Goal: Transaction & Acquisition: Obtain resource

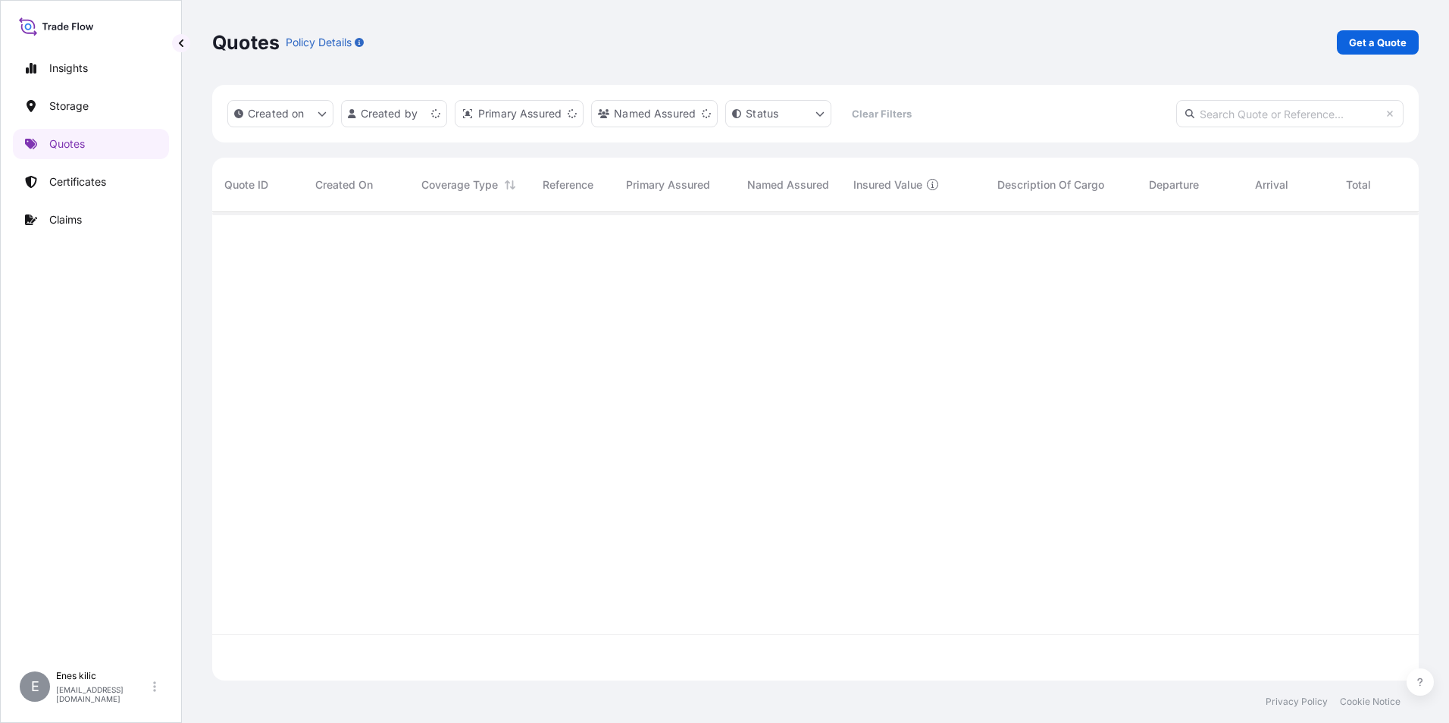
scroll to position [465, 1195]
click at [1365, 36] on p "Get a Quote" at bounding box center [1378, 42] width 58 height 15
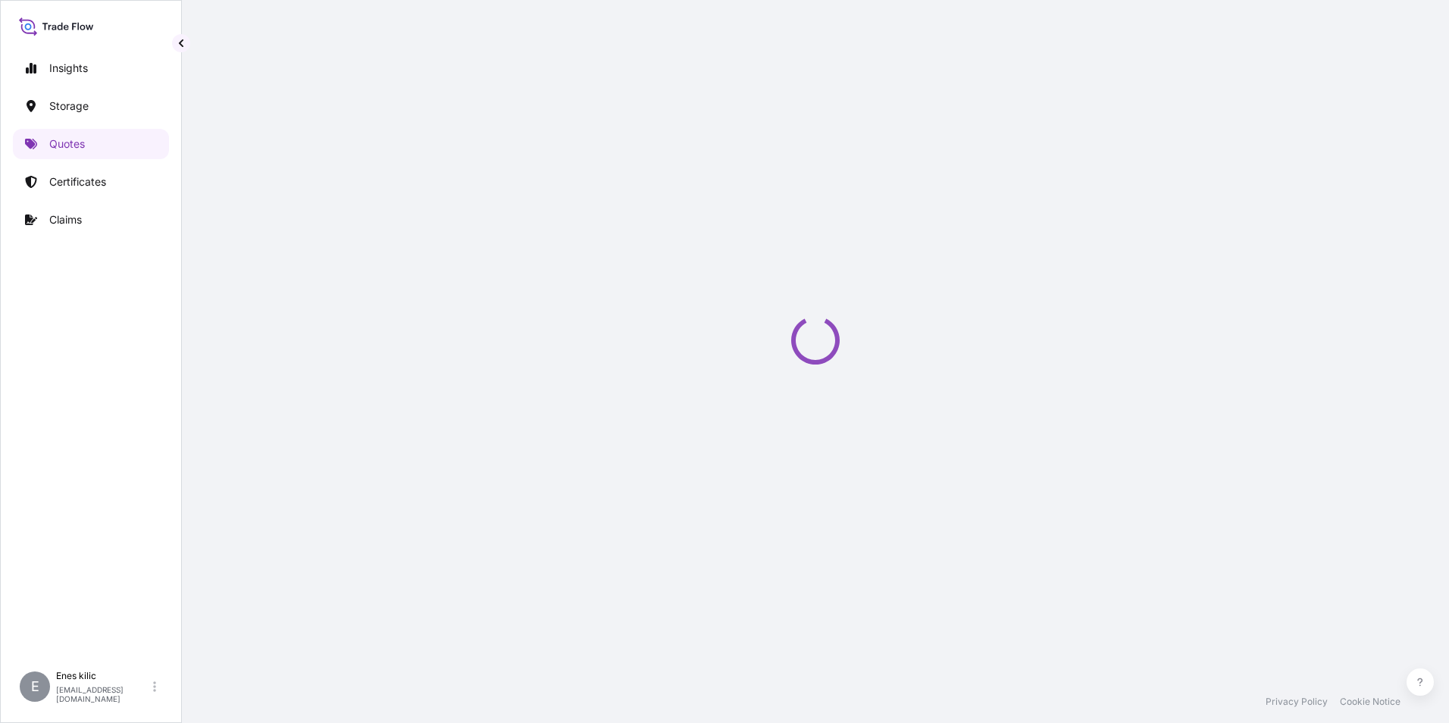
scroll to position [24, 0]
select select "Water"
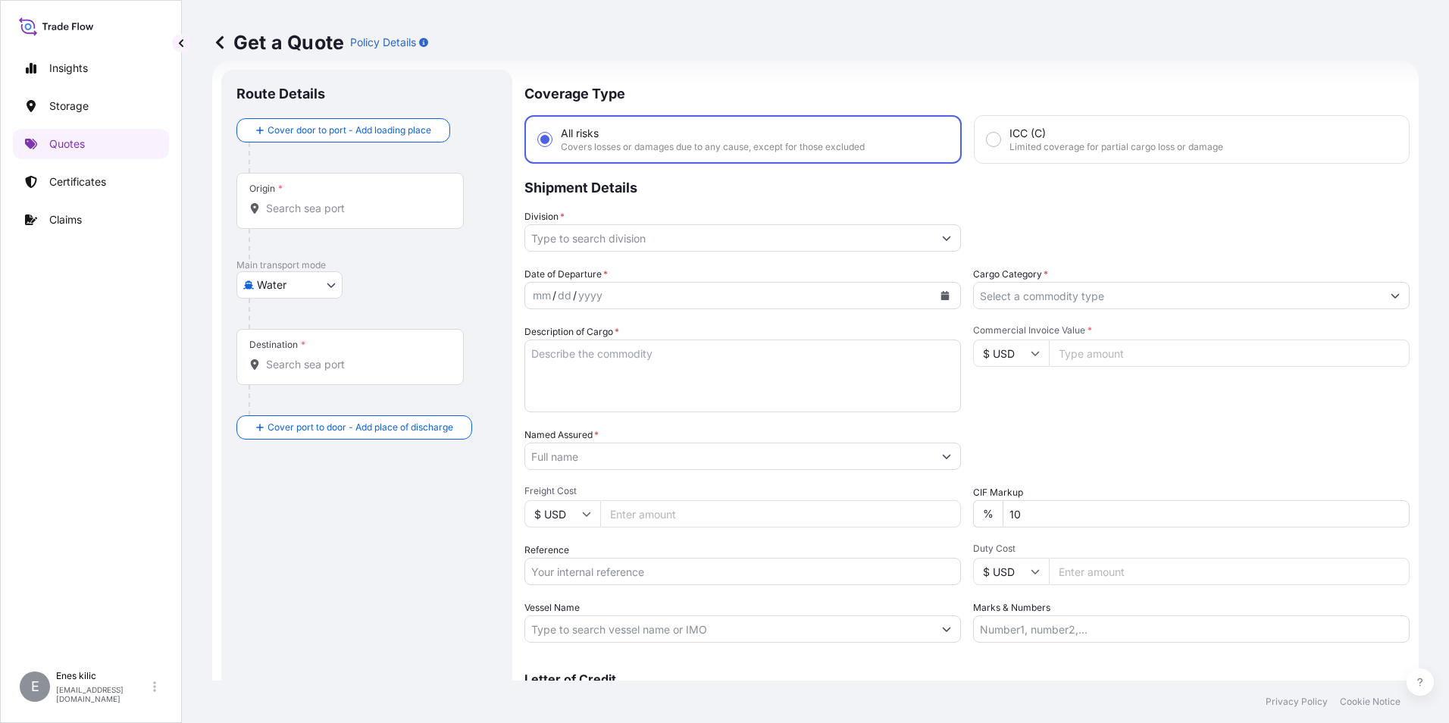
click at [314, 205] on input "Origin *" at bounding box center [355, 208] width 179 height 15
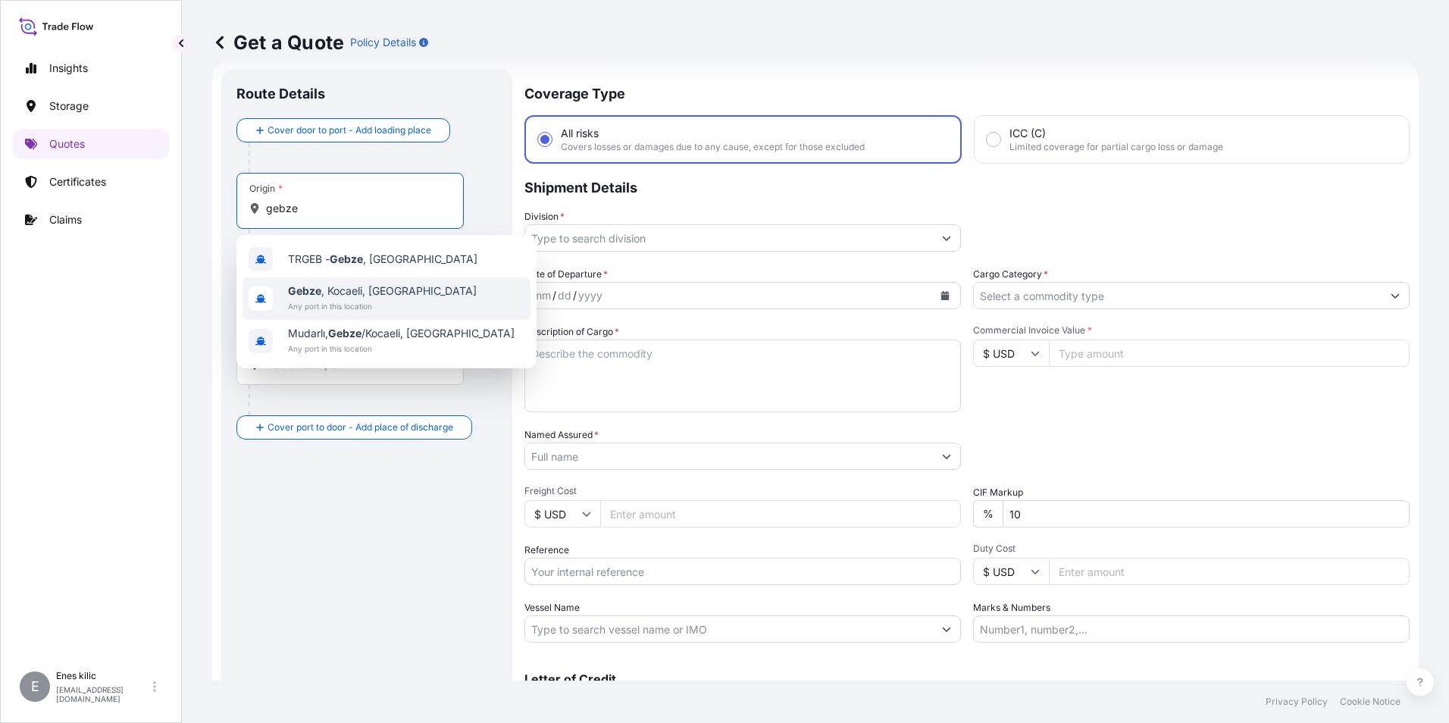
click at [343, 282] on div "Gebze , [GEOGRAPHIC_DATA], [GEOGRAPHIC_DATA] Any port in this location" at bounding box center [387, 298] width 288 height 42
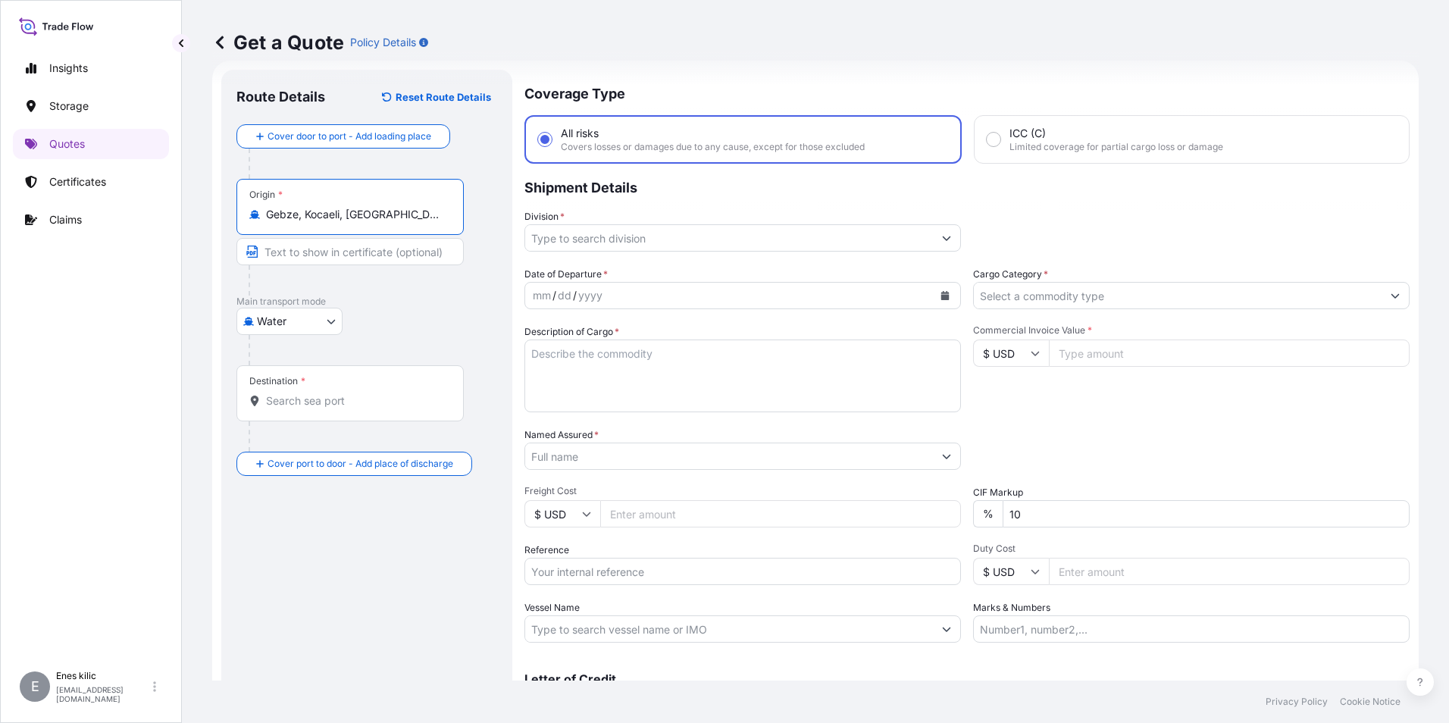
type input "Gebze, Kocaeli, [GEOGRAPHIC_DATA]"
click at [340, 408] on input "Destination *" at bounding box center [355, 400] width 179 height 15
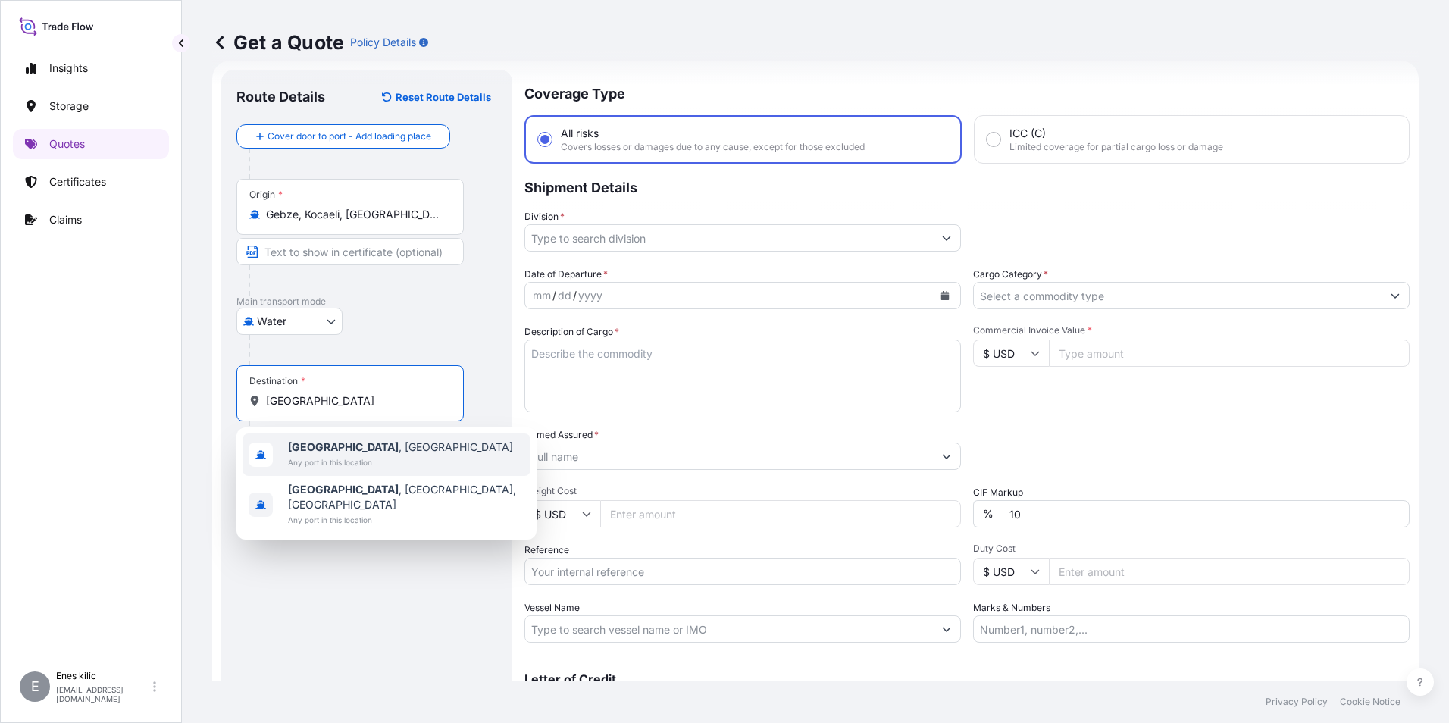
click at [331, 446] on b "[GEOGRAPHIC_DATA]" at bounding box center [343, 446] width 111 height 13
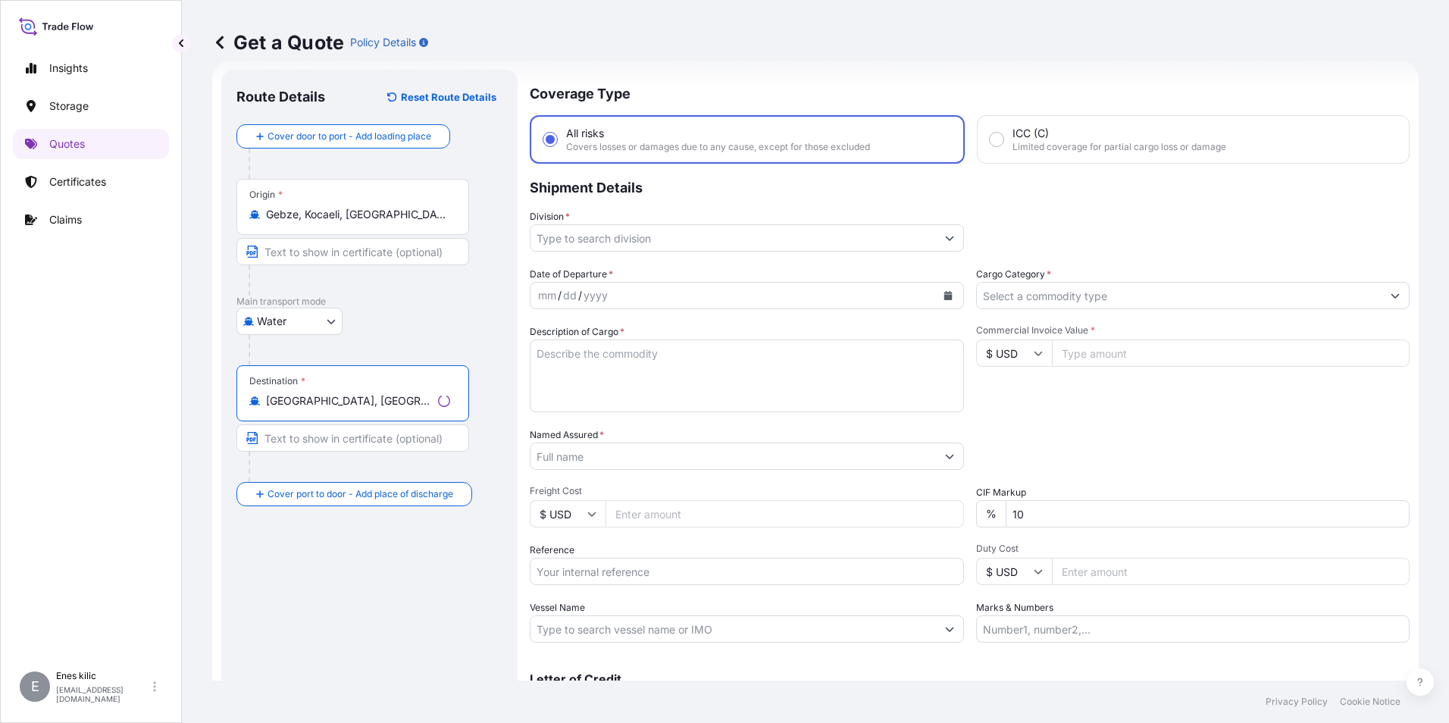
type input "[GEOGRAPHIC_DATA], [GEOGRAPHIC_DATA]"
click at [618, 240] on input "Division *" at bounding box center [734, 237] width 406 height 27
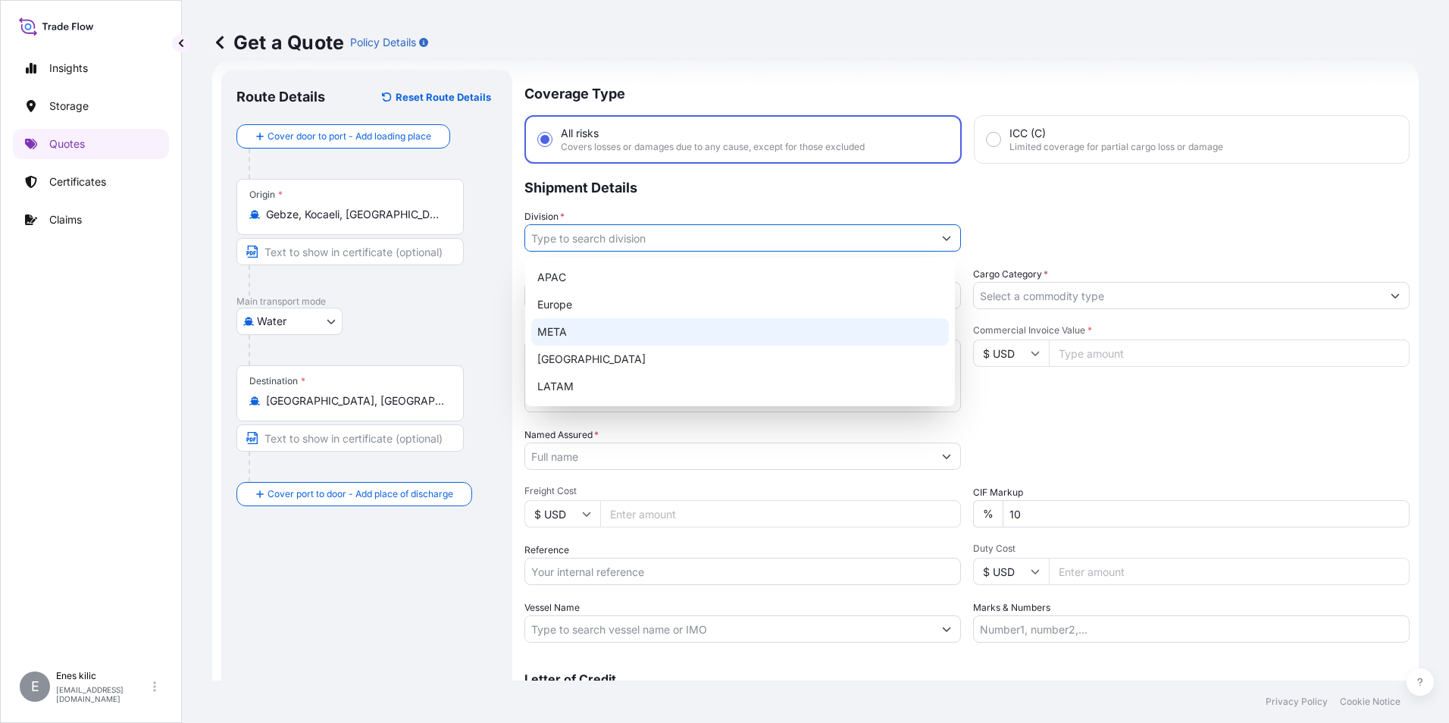
click at [622, 329] on div "META" at bounding box center [740, 331] width 418 height 27
type input "META"
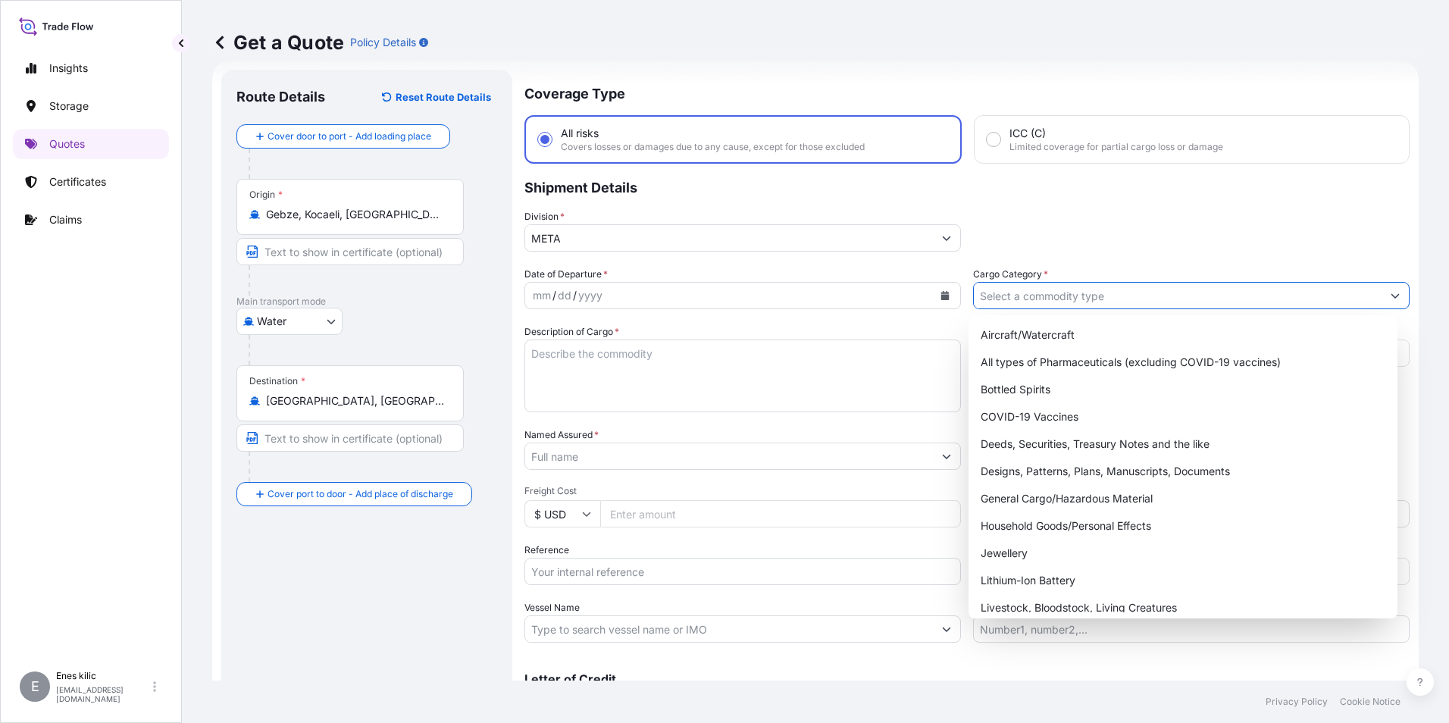
click at [1095, 296] on input "Cargo Category *" at bounding box center [1178, 295] width 408 height 27
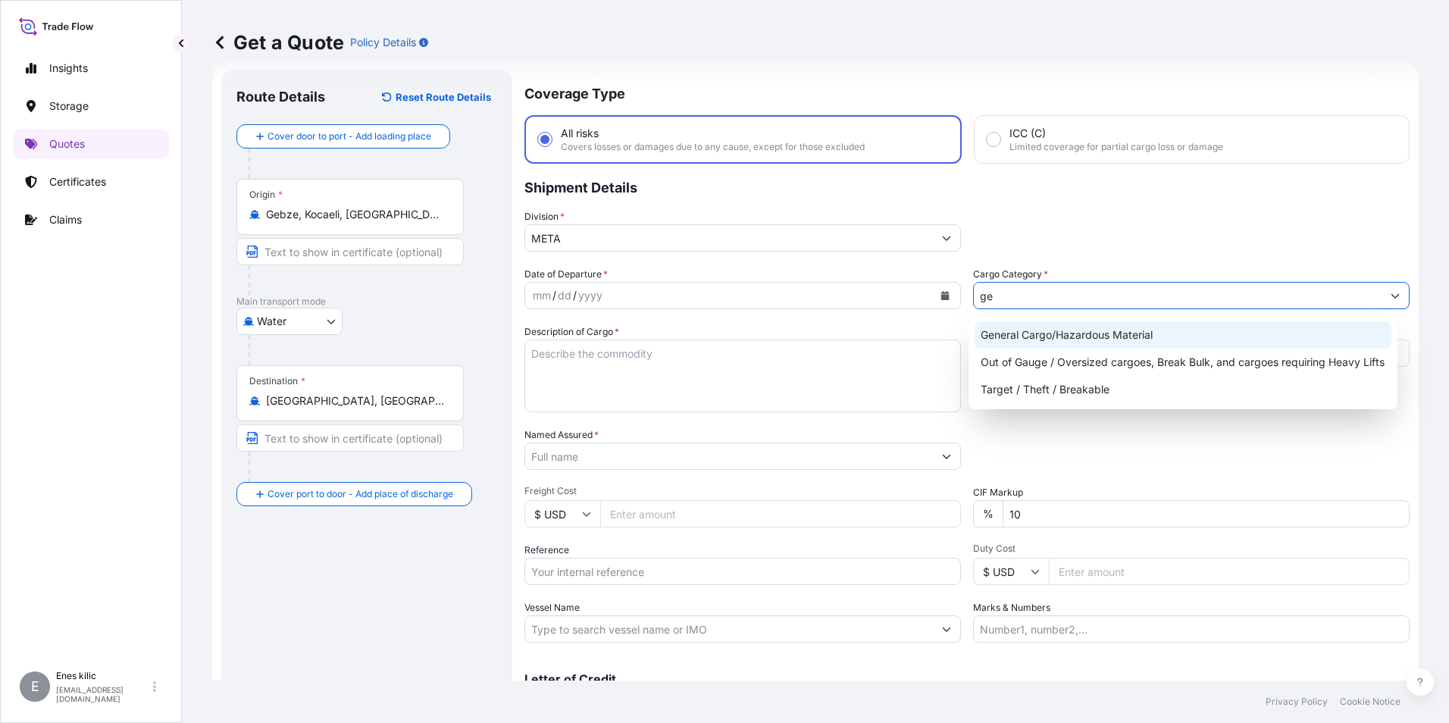
click at [1095, 338] on div "General Cargo/Hazardous Material" at bounding box center [1184, 334] width 418 height 27
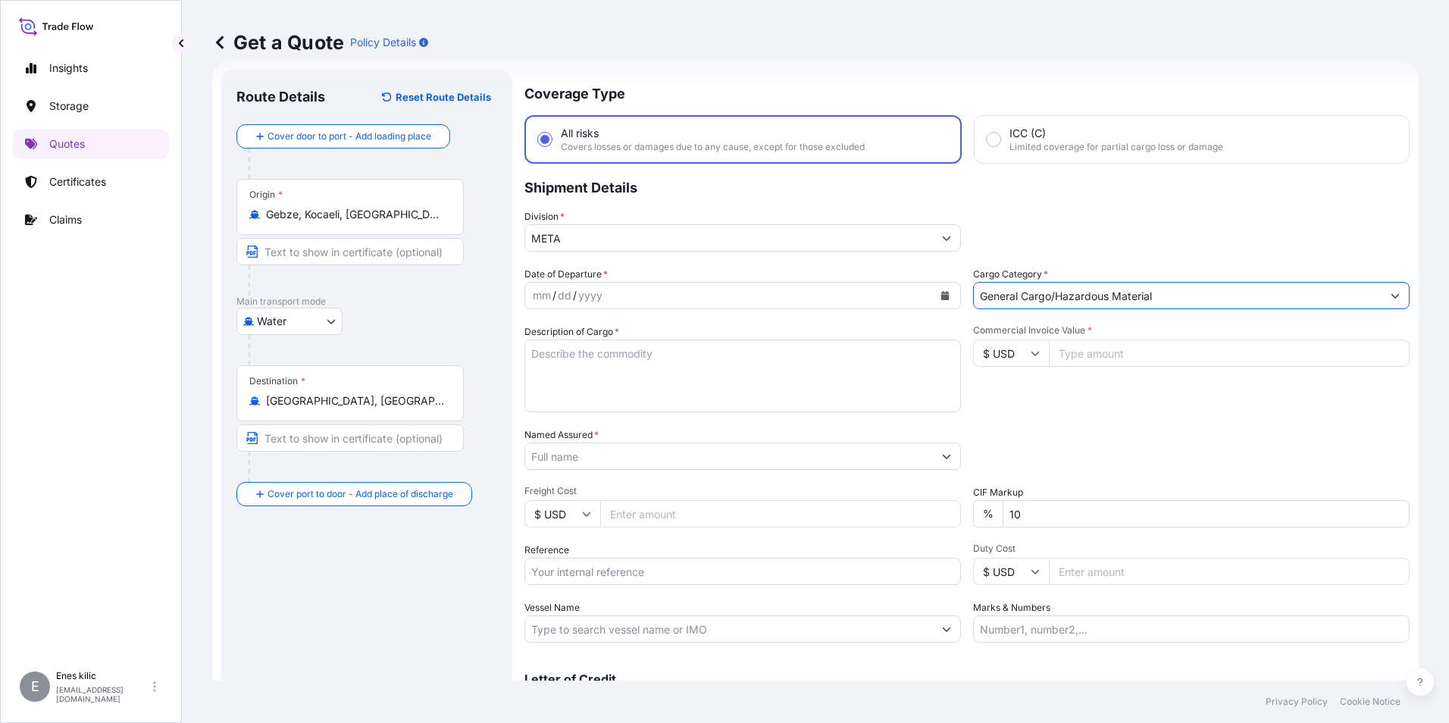
type input "General Cargo/Hazardous Material"
click at [1128, 352] on input "Commercial Invoice Value *" at bounding box center [1229, 353] width 361 height 27
click at [1171, 346] on input "Commercial Invoice Value *" at bounding box center [1229, 353] width 361 height 27
type input "127564.80"
click at [1147, 418] on div "Date of Departure * mm / dd / yyyy Cargo Category * General Cargo/Hazardous Mat…" at bounding box center [967, 455] width 885 height 376
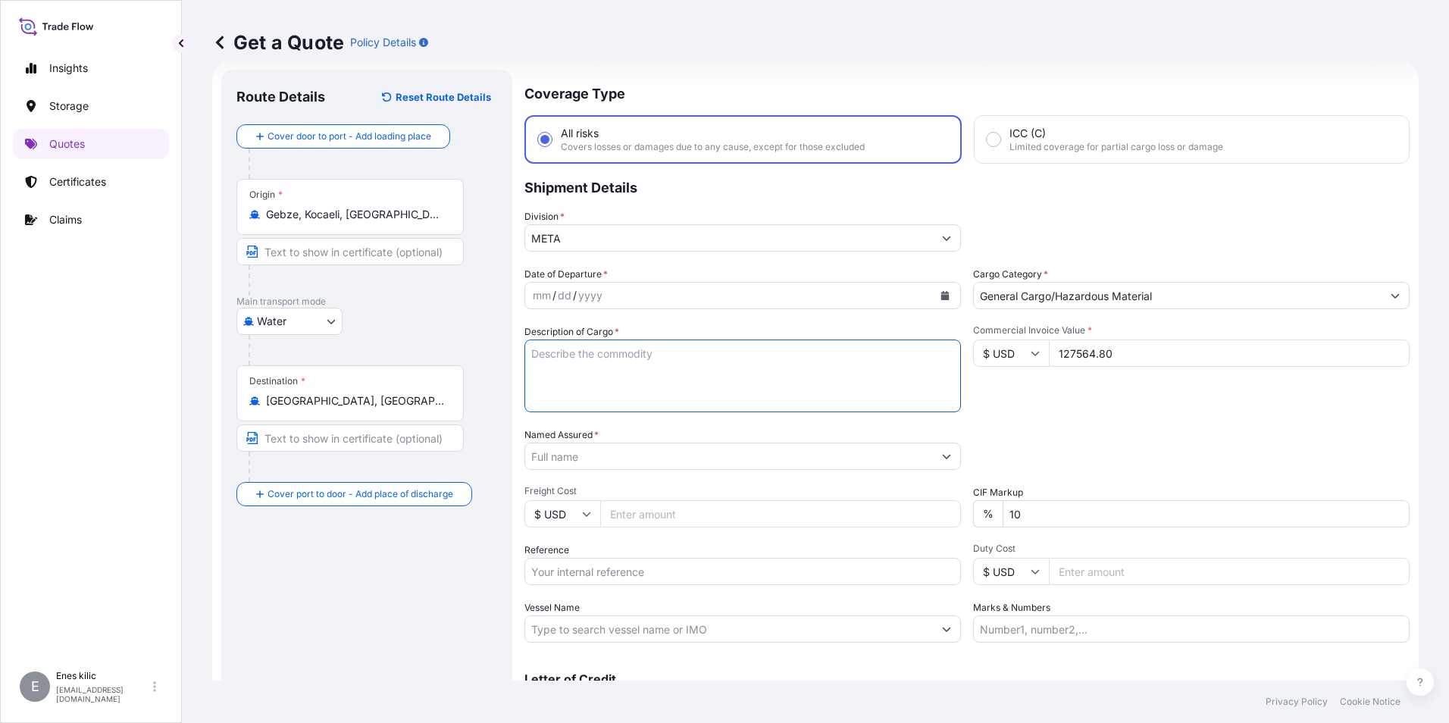
click at [747, 382] on textarea "Description of Cargo *" at bounding box center [743, 376] width 437 height 73
click at [637, 359] on textarea "Description of Cargo *" at bounding box center [743, 376] width 437 height 73
paste textarea "Veriler alınıyor. Birkaç saniye bekledikten sonra kesmeyi veya kopyalamayı yeni…"
paste textarea "TUBE"
click at [593, 364] on textarea "TUBE" at bounding box center [743, 376] width 437 height 73
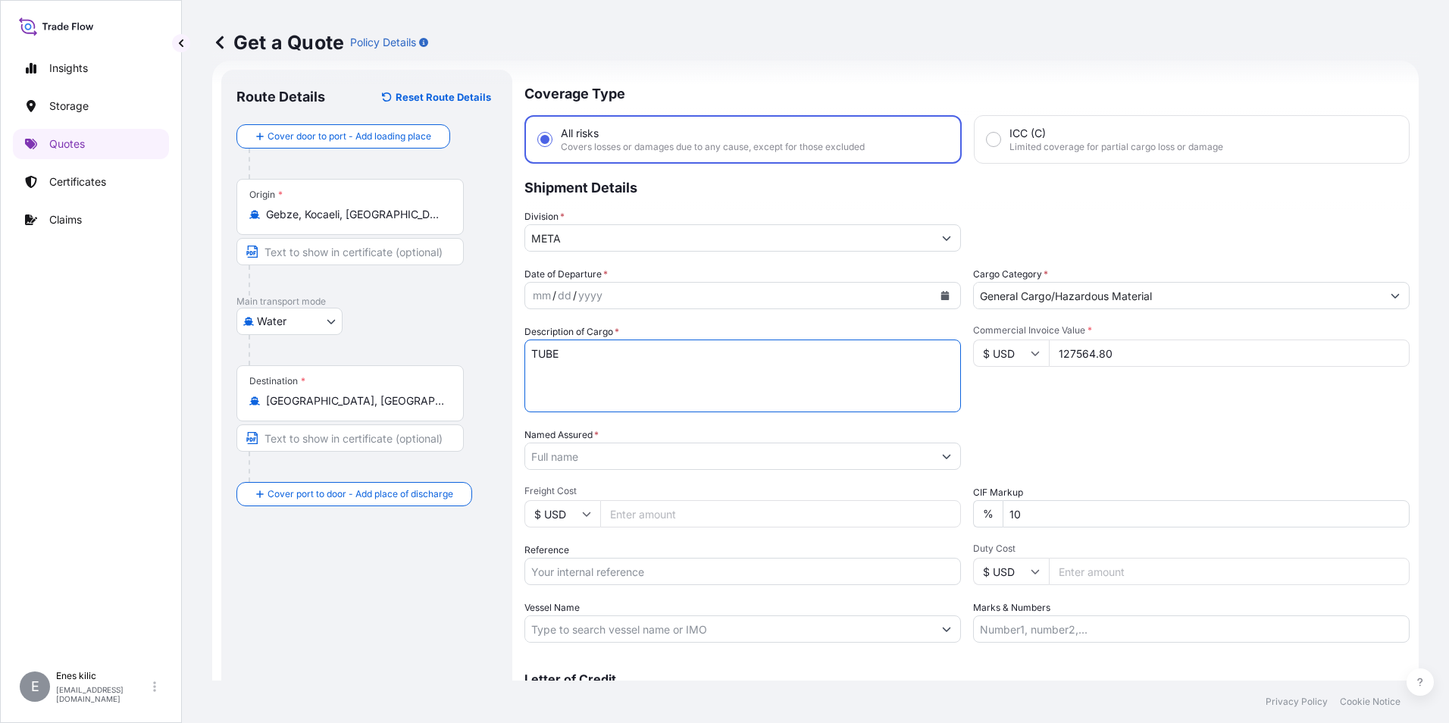
paste textarea "400 KAP / Brüt : 200893 KG"
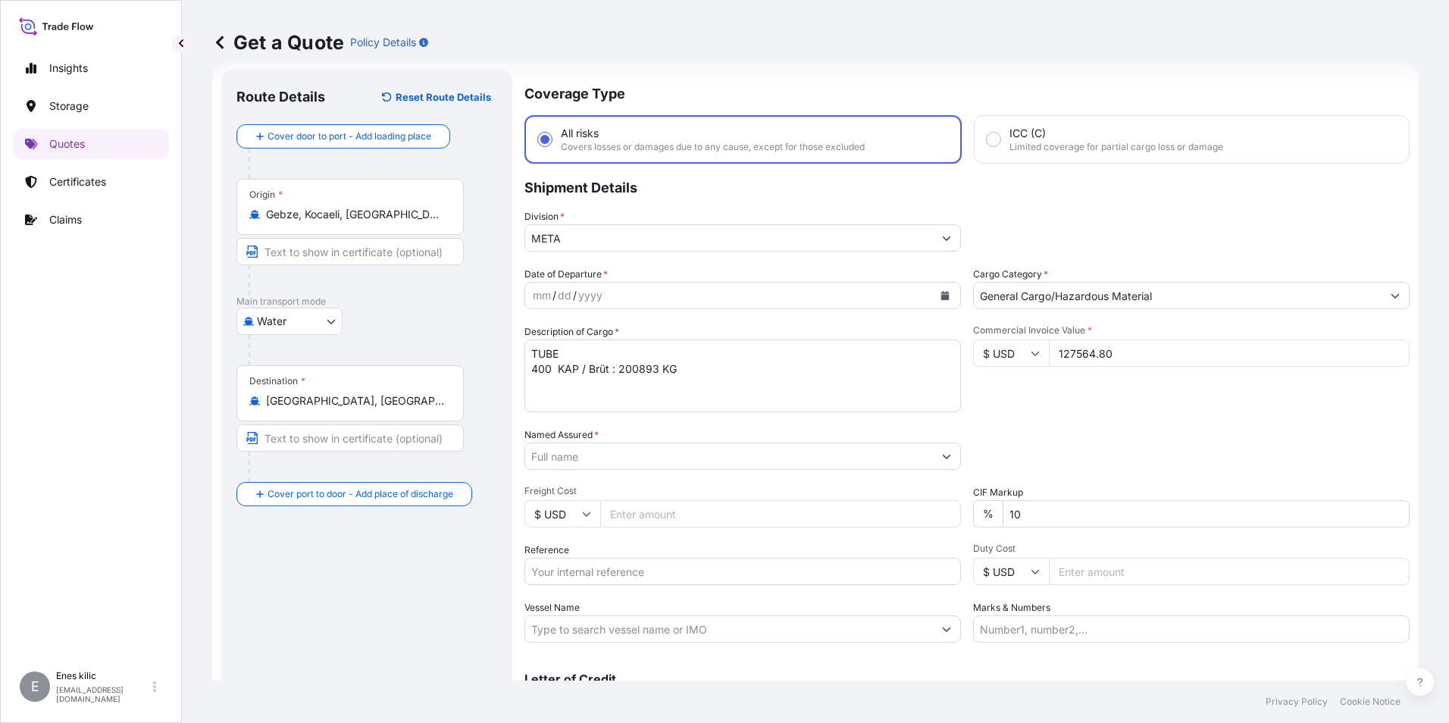
click at [587, 385] on textarea "TUBE 400 KAP / Brüt : 200893 KG" at bounding box center [743, 376] width 437 height 73
paste textarea "MRKU3262034-MRKU5238628-MRSU3088310-MRSU5992651-SUDU6597799-TCNU1826754-TRHU481…"
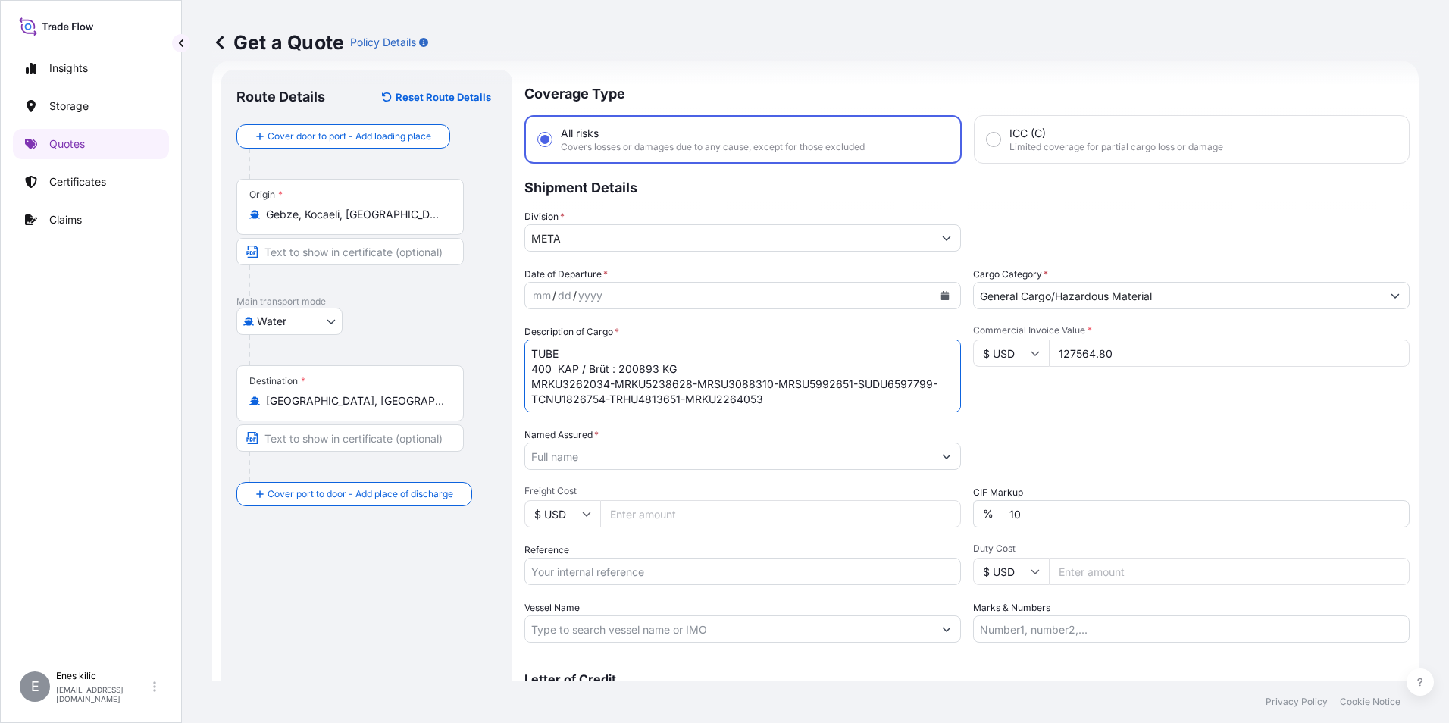
scroll to position [9, 0]
click at [766, 393] on textarea "TUBE 400 KAP / Brüt : 200893 KG MRKU3262034-MRKU5238628-MRSU3088310-MRSU5992651…" at bounding box center [743, 376] width 437 height 73
click at [673, 395] on textarea "TUBE 400 KAP / Brüt : 200893 KG MRKU3262034-MRKU5238628-MRSU3088310-MRSU5992651…" at bounding box center [743, 376] width 437 height 73
paste textarea "MAERSK"
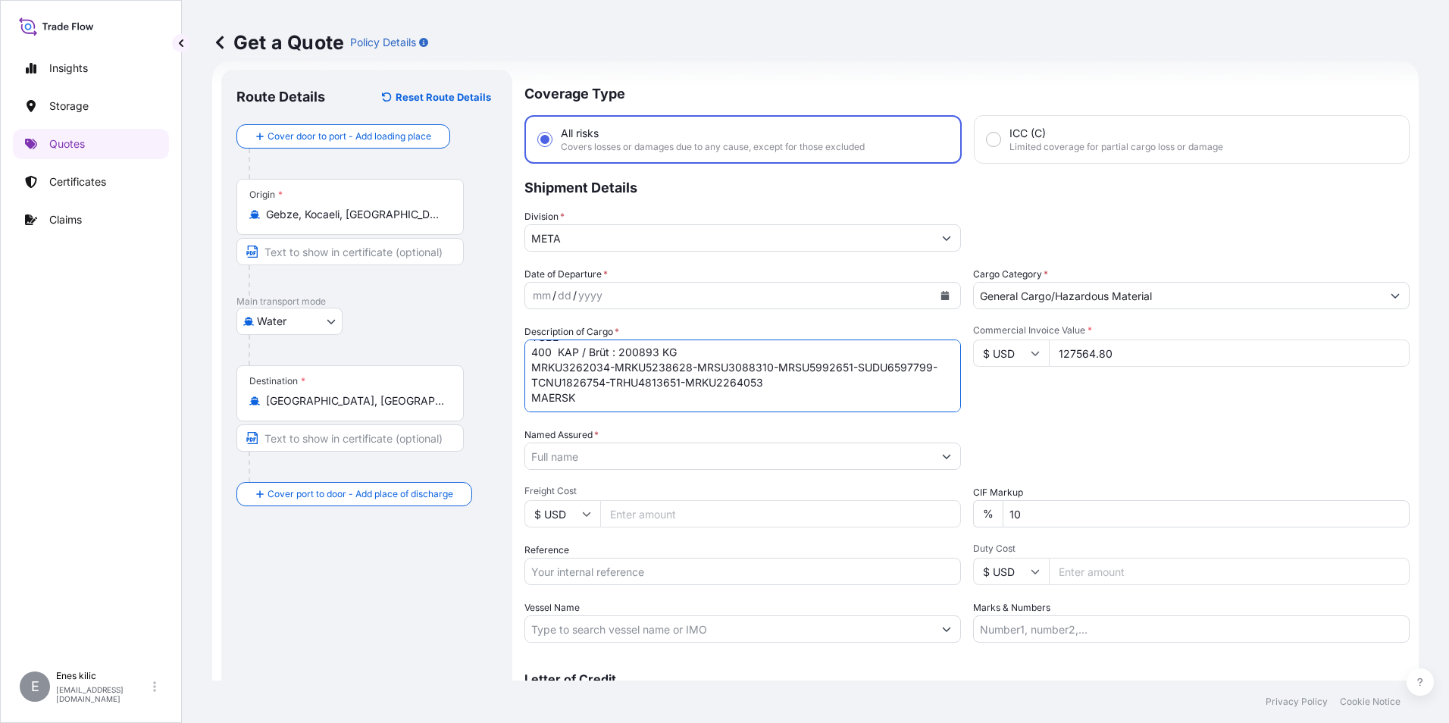
type textarea "TUBE 400 KAP / Brüt : 200893 KG MRKU3262034-MRKU5238628-MRSU3088310-MRSU5992651…"
click at [899, 293] on div "mm / dd / yyyy" at bounding box center [729, 295] width 408 height 27
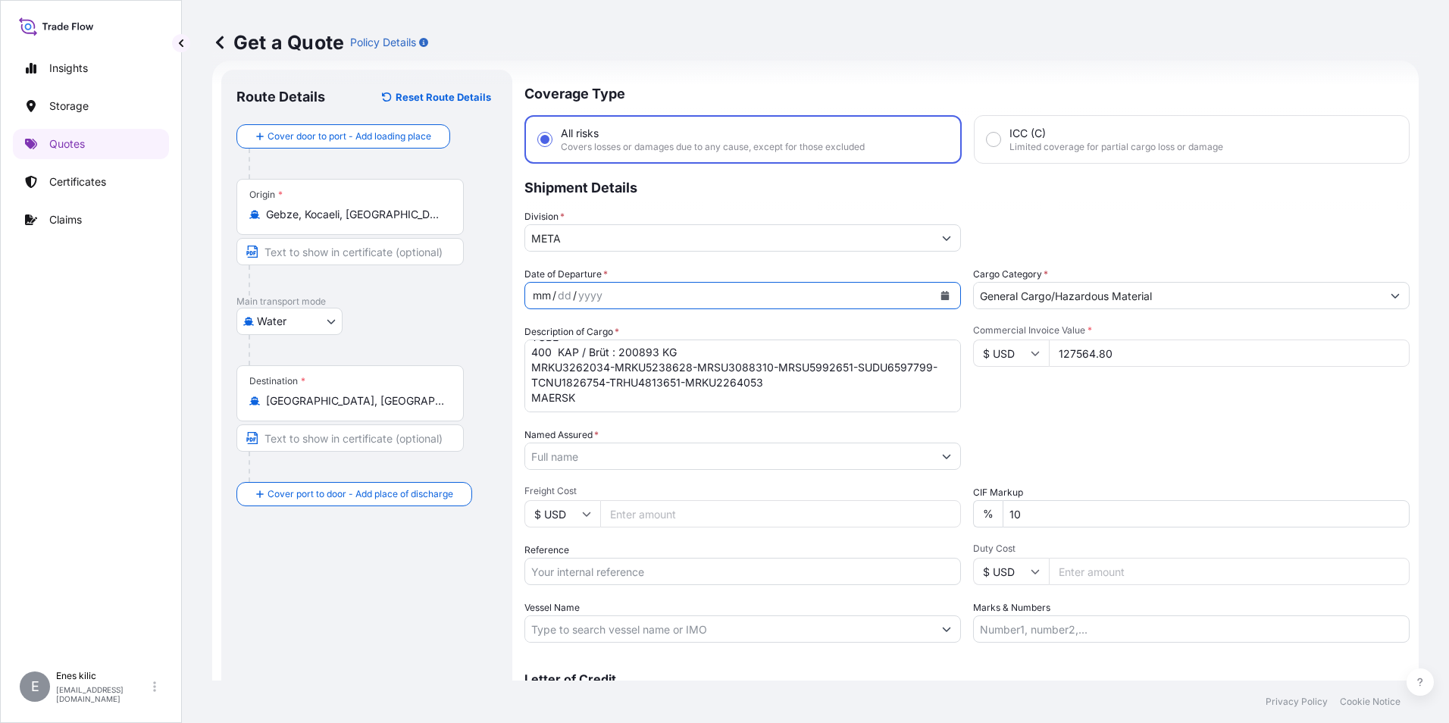
click at [944, 295] on icon "Calendar" at bounding box center [945, 295] width 9 height 9
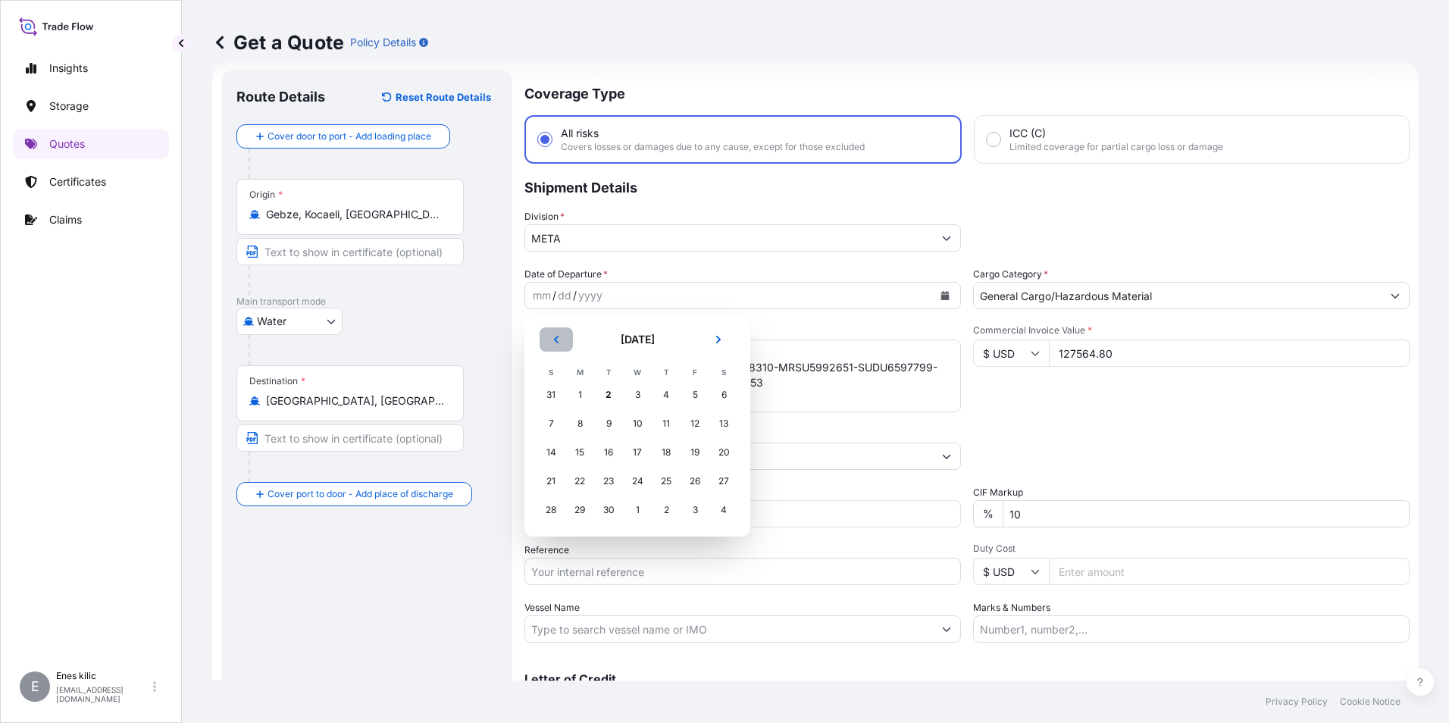
click at [559, 339] on icon "Previous" at bounding box center [556, 339] width 9 height 9
click at [720, 484] on div "23" at bounding box center [723, 481] width 27 height 27
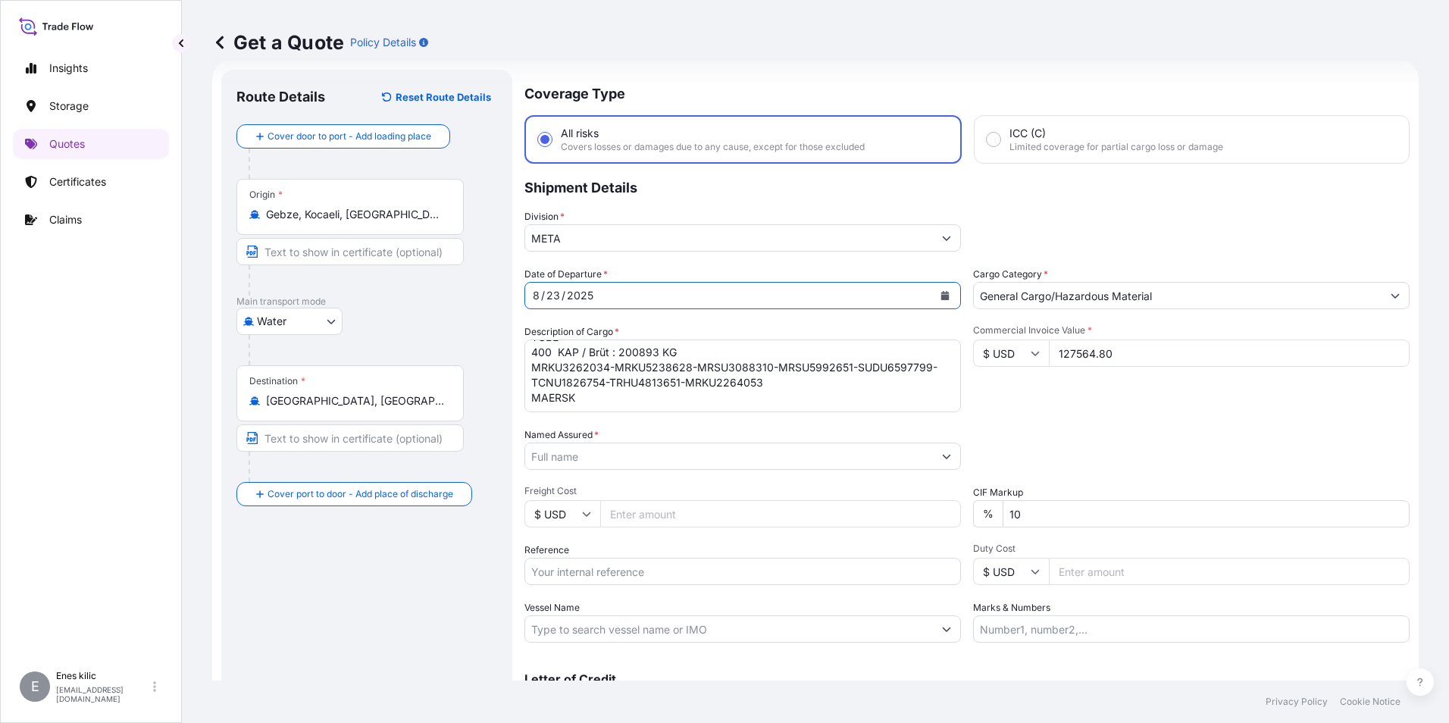
click at [738, 472] on div "Date of Departure * [DATE] Cargo Category * General Cargo/Hazardous Material De…" at bounding box center [967, 455] width 885 height 376
click at [735, 459] on input "Named Assured *" at bounding box center [726, 456] width 403 height 27
click at [657, 450] on input "Named Assured *" at bounding box center [726, 456] width 403 height 27
paste input "SIM METALLURGY AND ENGINEERING TRADING DWC LLC"
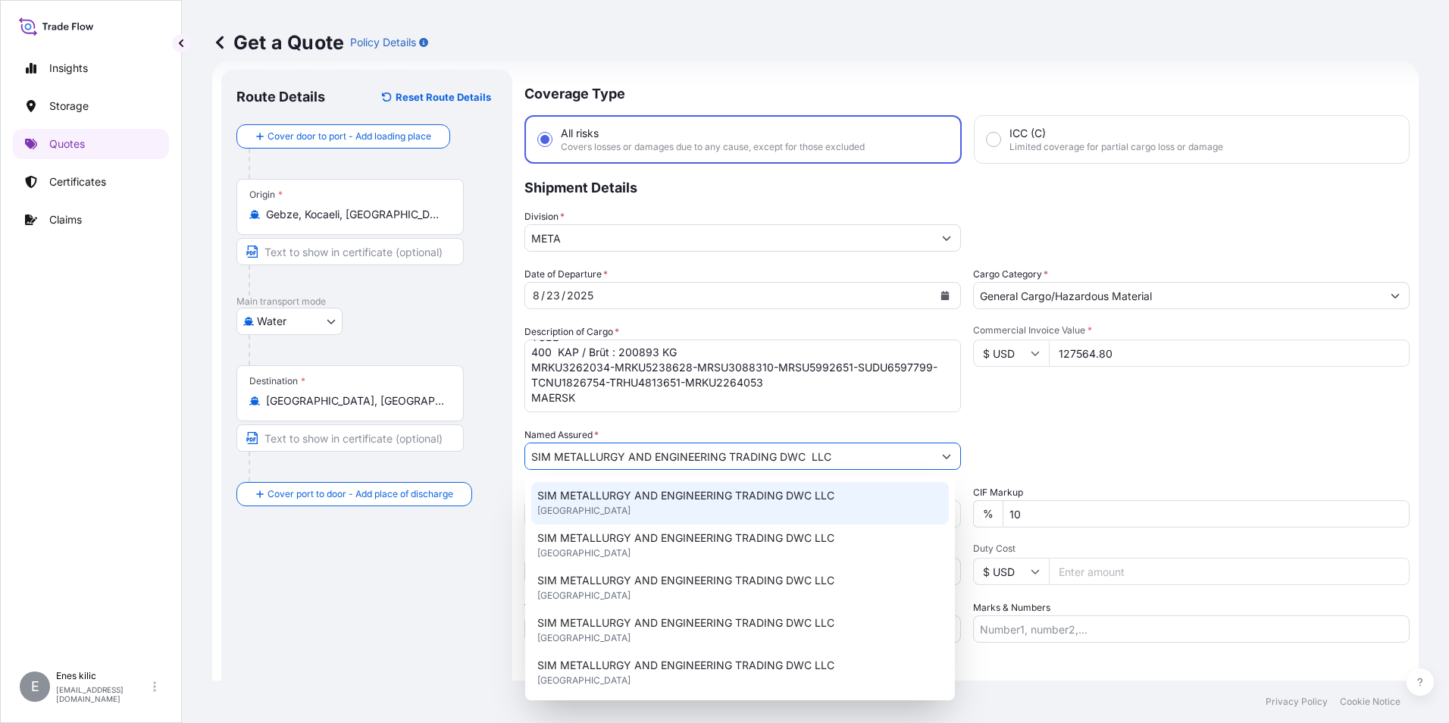
click at [669, 488] on span "SIM METALLURGY AND ENGINEERING TRADING DWC LLC" at bounding box center [685, 495] width 297 height 15
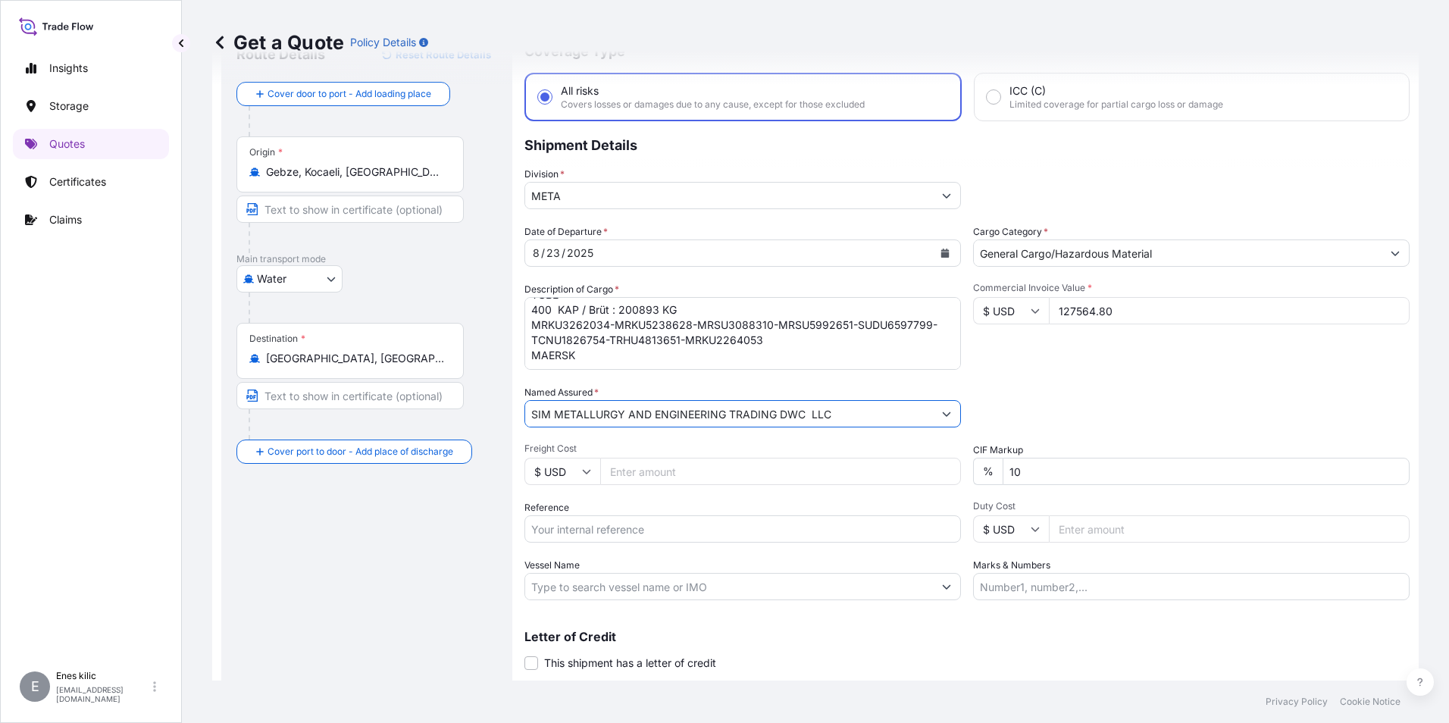
scroll to position [100, 0]
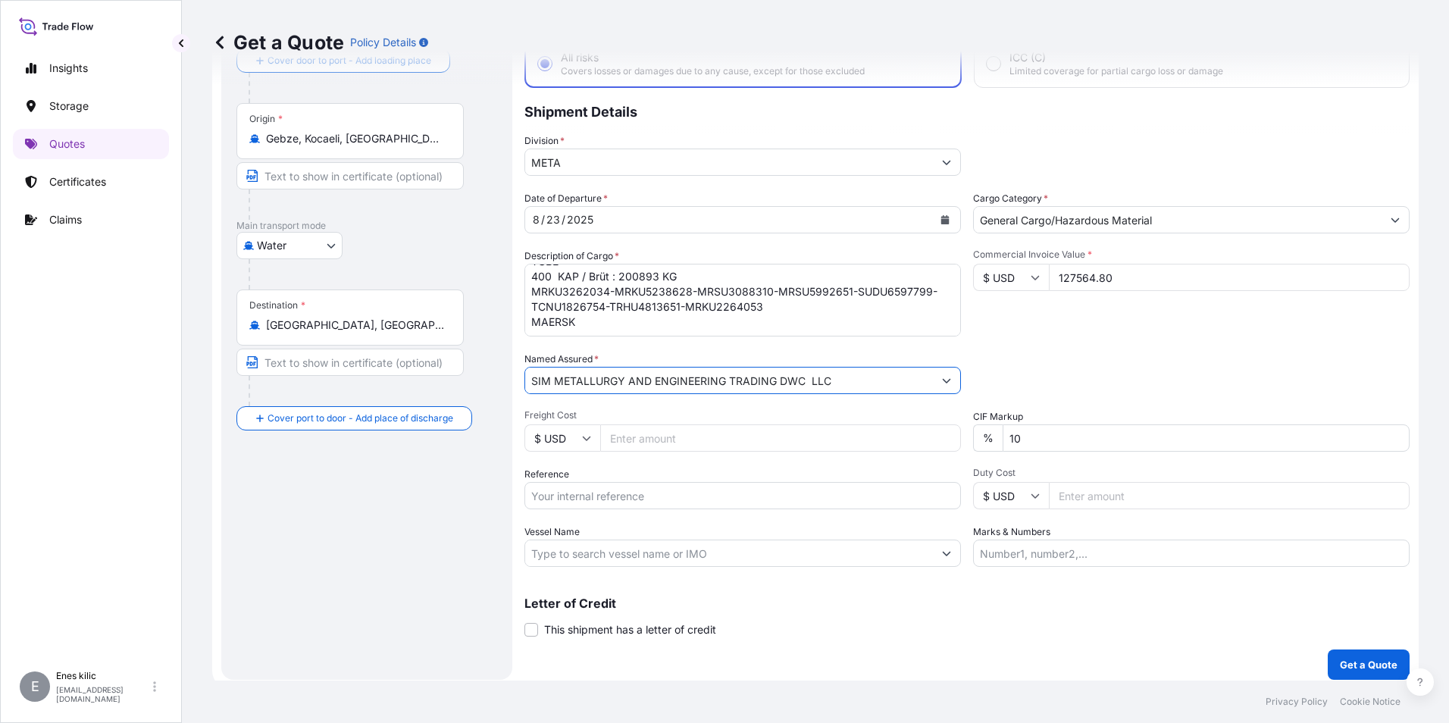
type input "SIM METALLURGY AND ENGINEERING TRADING DWC LLC"
drag, startPoint x: 651, startPoint y: 498, endPoint x: 635, endPoint y: 494, distance: 16.4
click at [651, 498] on input "Reference" at bounding box center [743, 495] width 437 height 27
click at [638, 490] on input "Reference" at bounding box center [743, 495] width 437 height 27
paste input "2401770475"
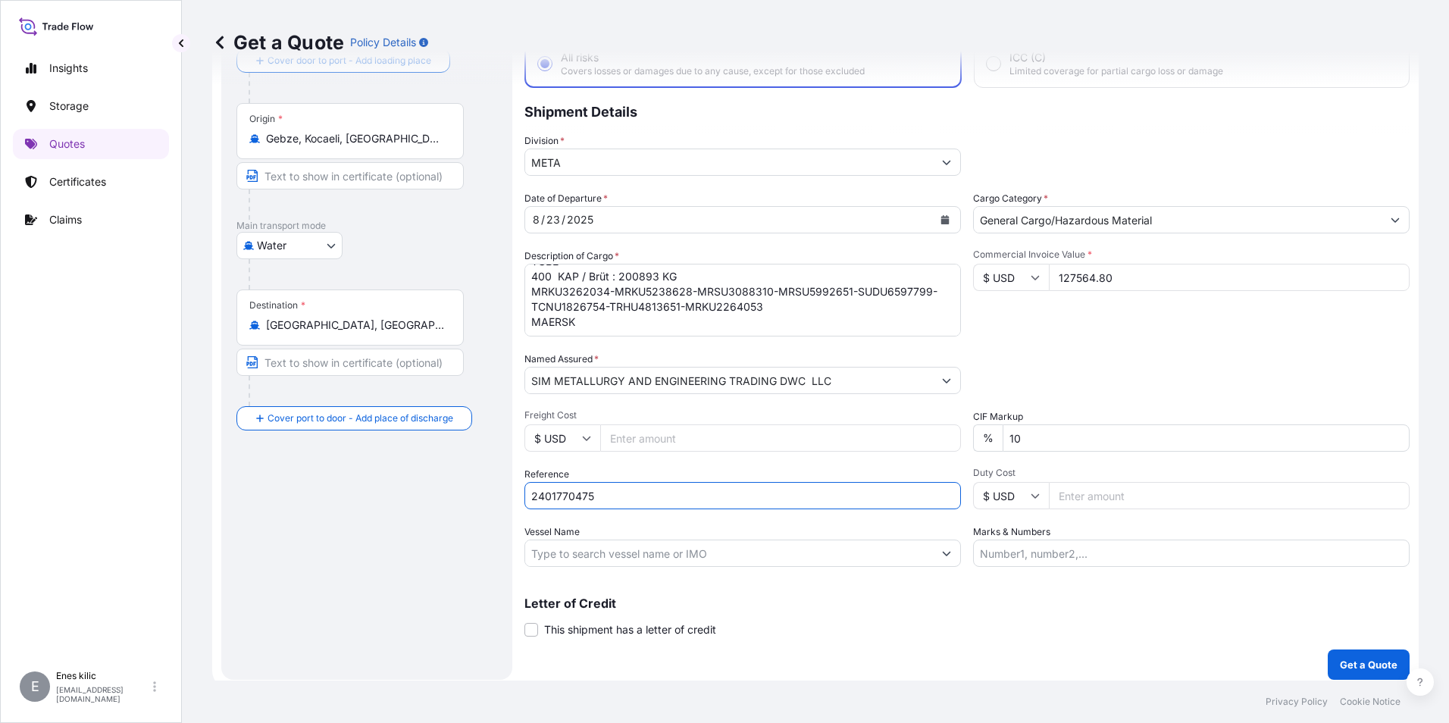
type input "2401770475"
click at [573, 527] on label "Vessel Name" at bounding box center [552, 532] width 55 height 15
click at [573, 540] on input "Vessel Name" at bounding box center [729, 553] width 408 height 27
click at [580, 545] on input "Vessel Name" at bounding box center [729, 553] width 408 height 27
click at [570, 556] on input "Vessel Name" at bounding box center [729, 553] width 408 height 27
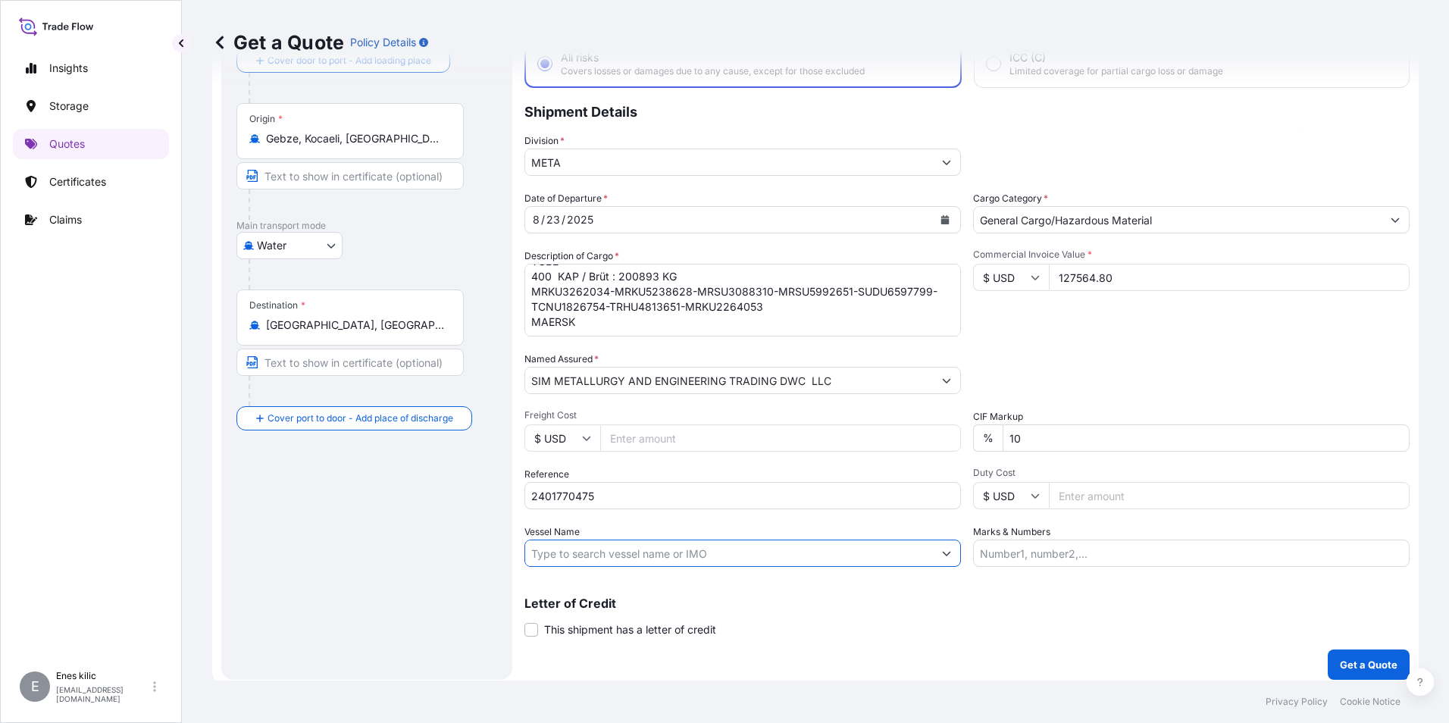
paste input "COSCO [GEOGRAPHIC_DATA]"
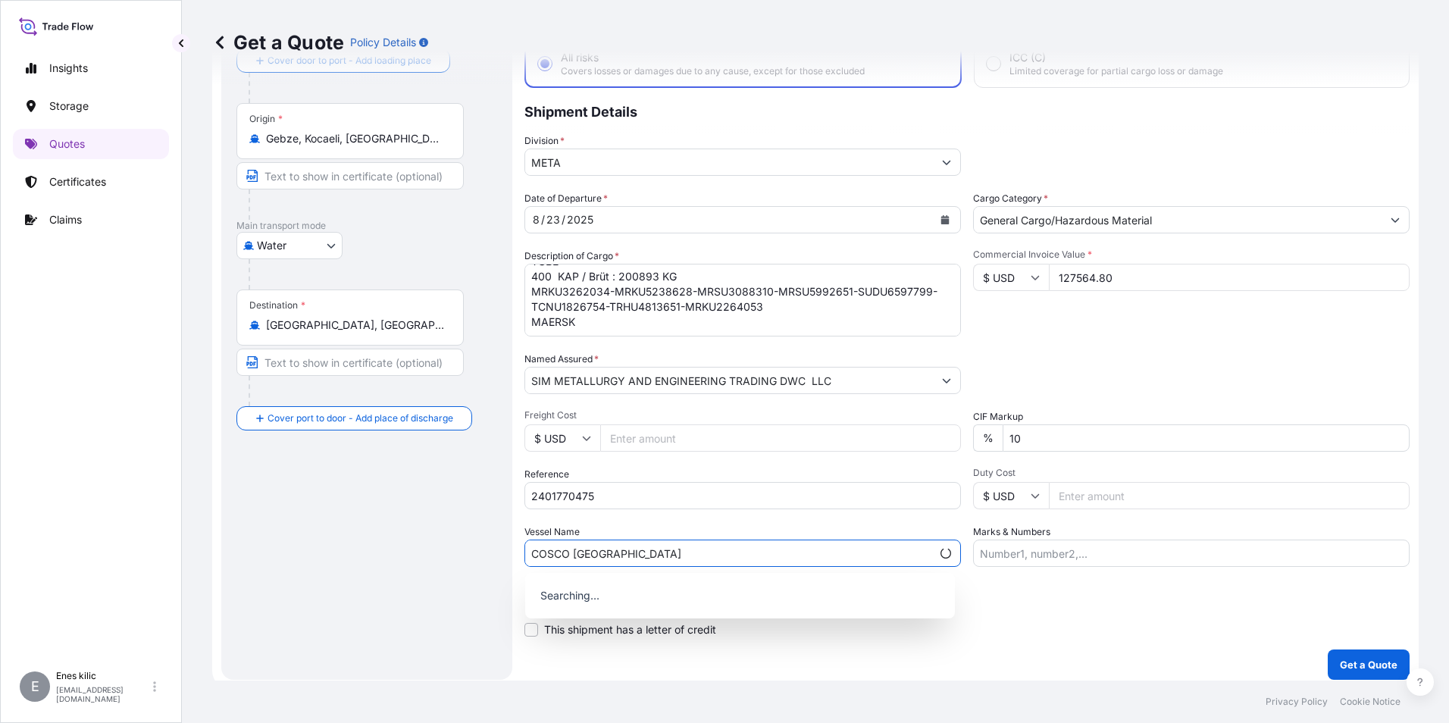
type input "COSCO [GEOGRAPHIC_DATA]"
click at [1111, 556] on input "Marks & Numbers" at bounding box center [1191, 553] width 437 height 27
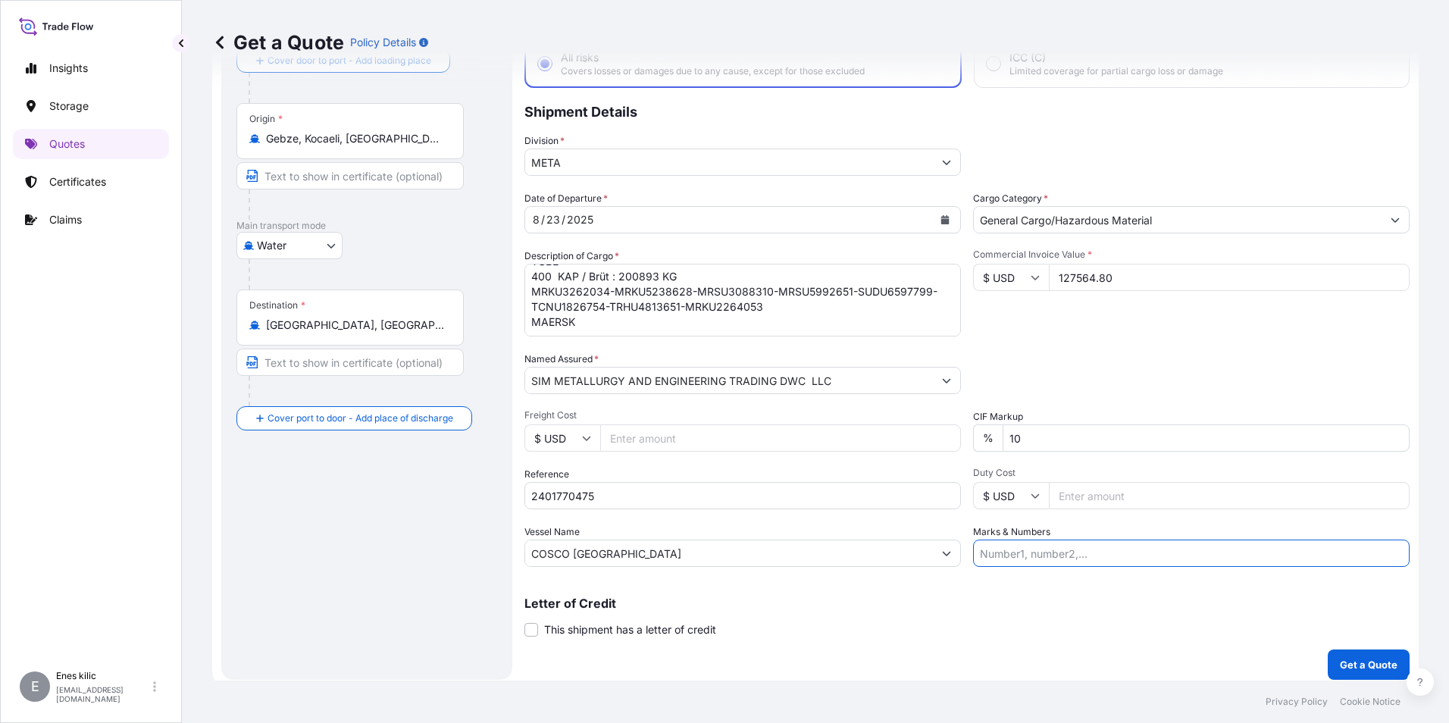
click at [1084, 617] on div "Letter of Credit This shipment has a letter of credit Letter of credit * Letter…" at bounding box center [967, 617] width 885 height 40
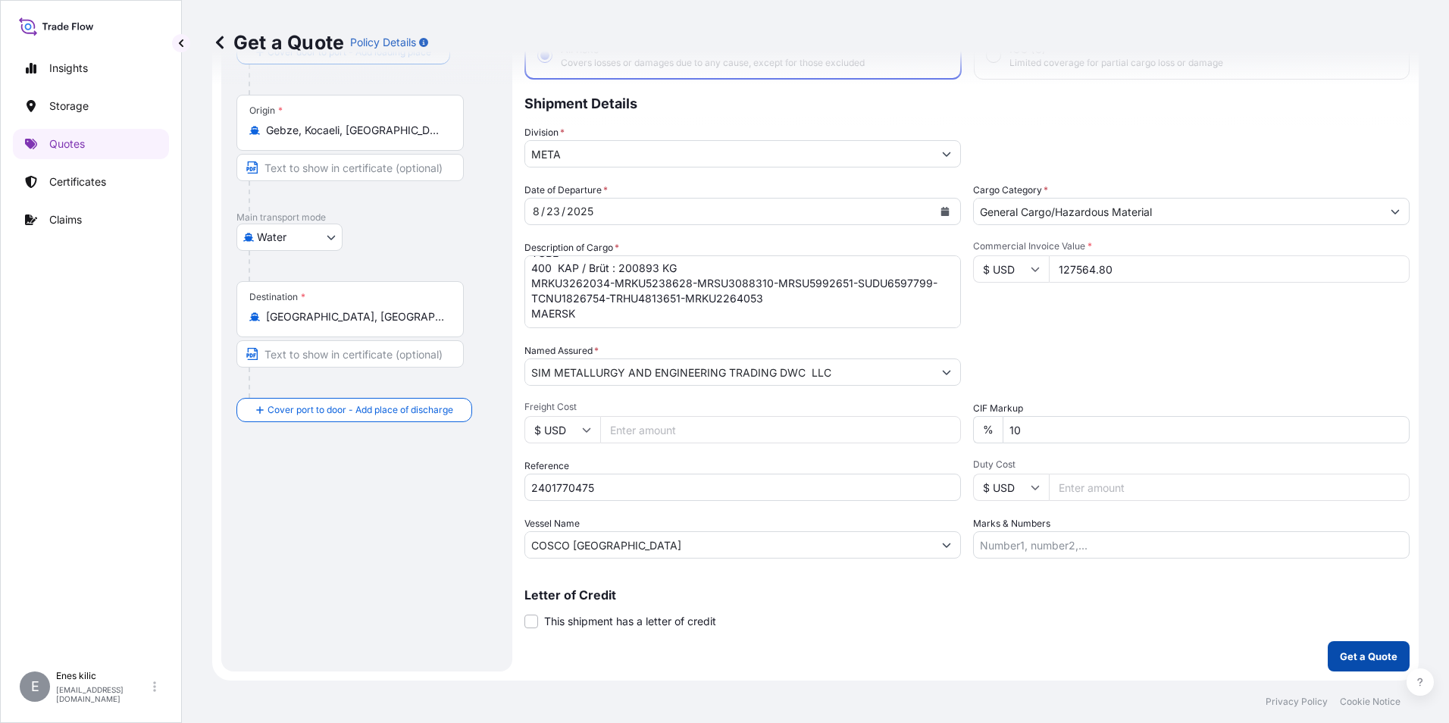
click at [1371, 660] on p "Get a Quote" at bounding box center [1369, 656] width 58 height 15
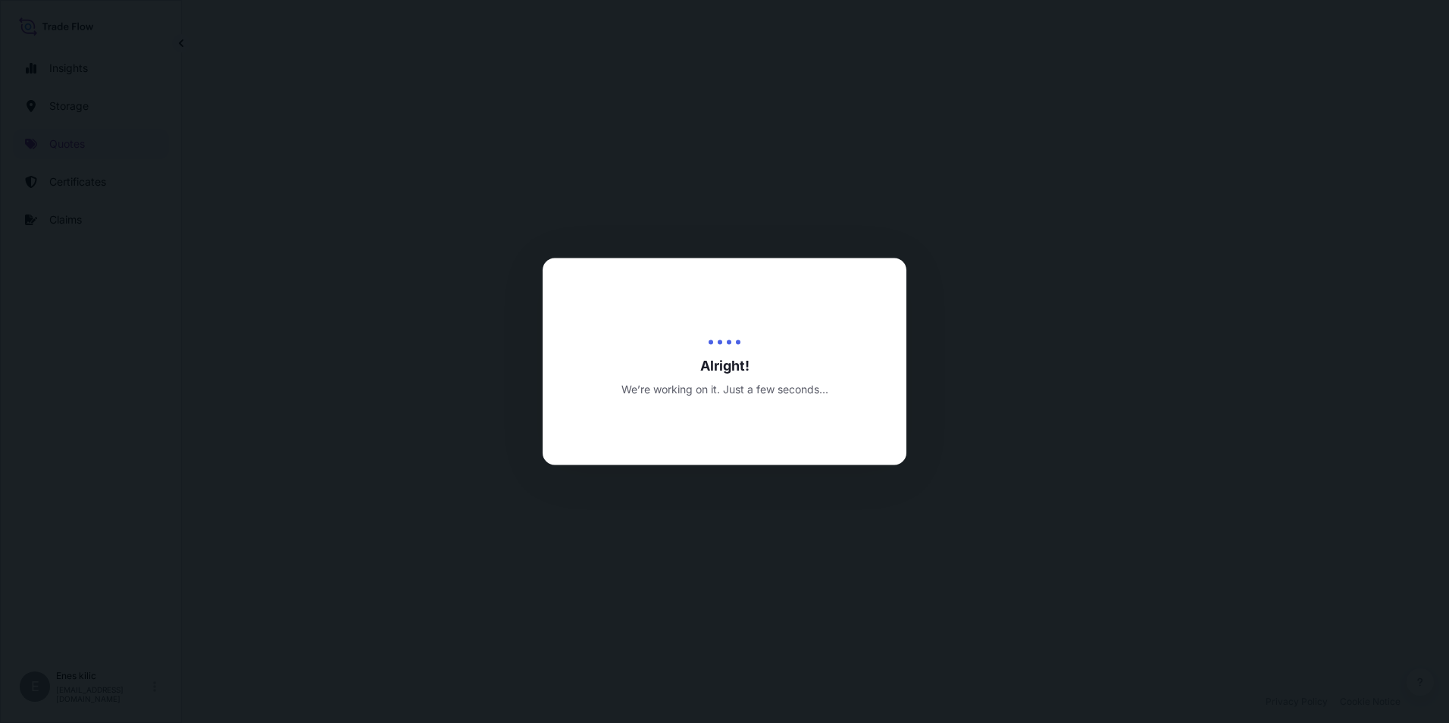
select select "Water"
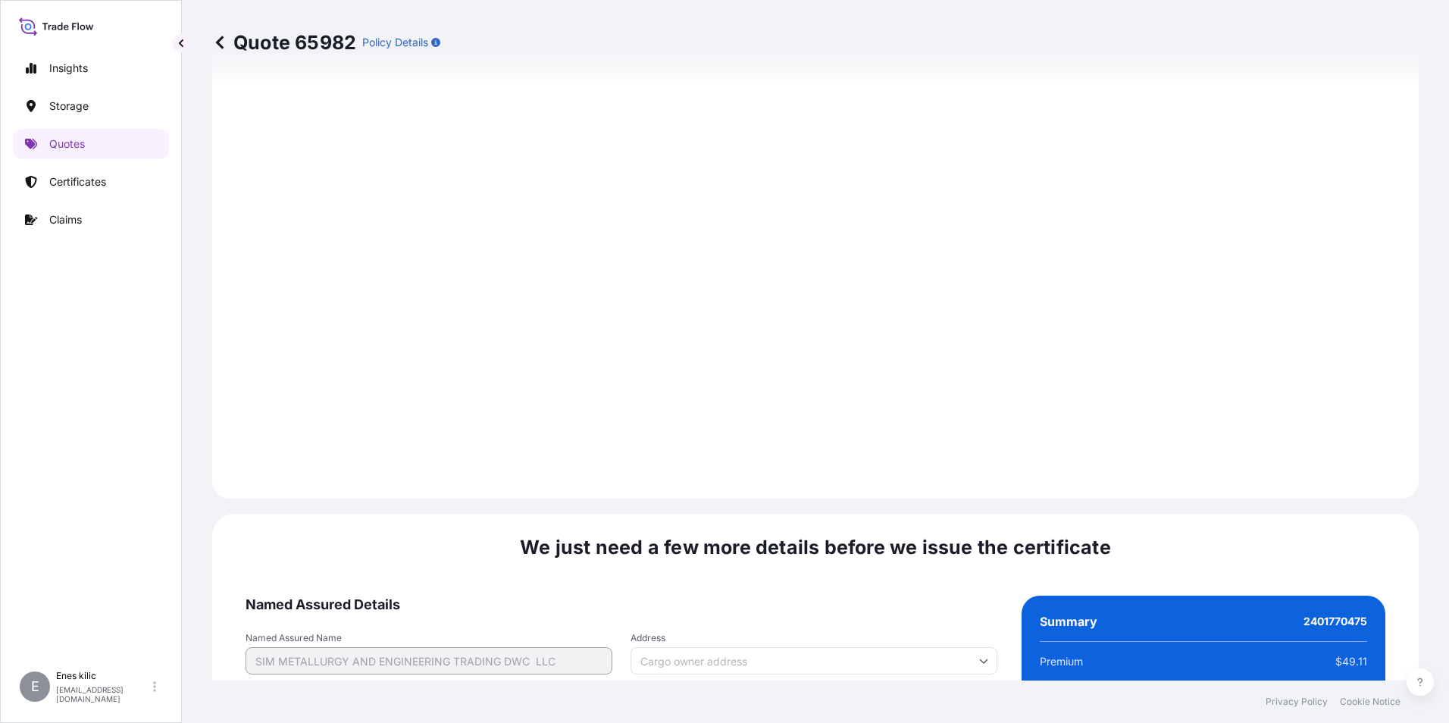
scroll to position [2135, 0]
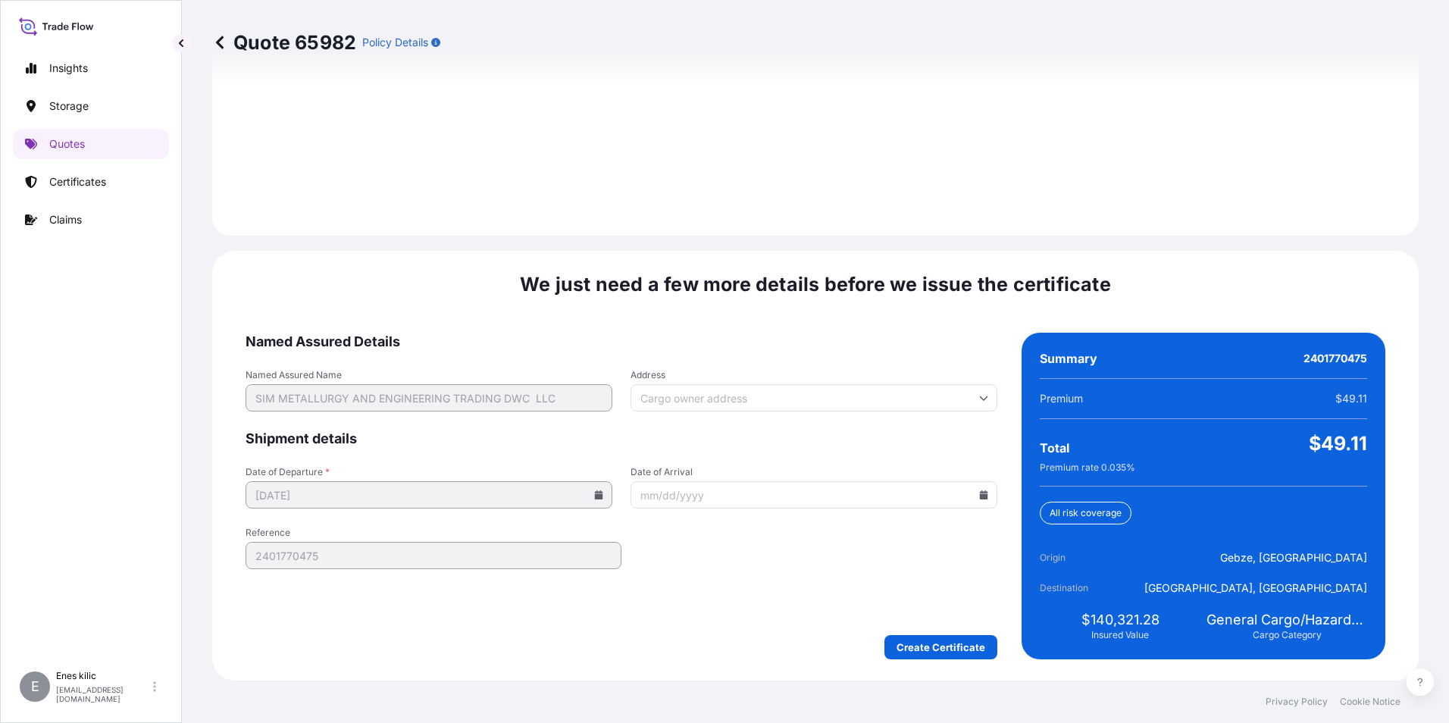
click at [912, 629] on form "Named Assured Details Named Assured Name SIM METALLURGY AND ENGINEERING TRADING…" at bounding box center [622, 496] width 752 height 327
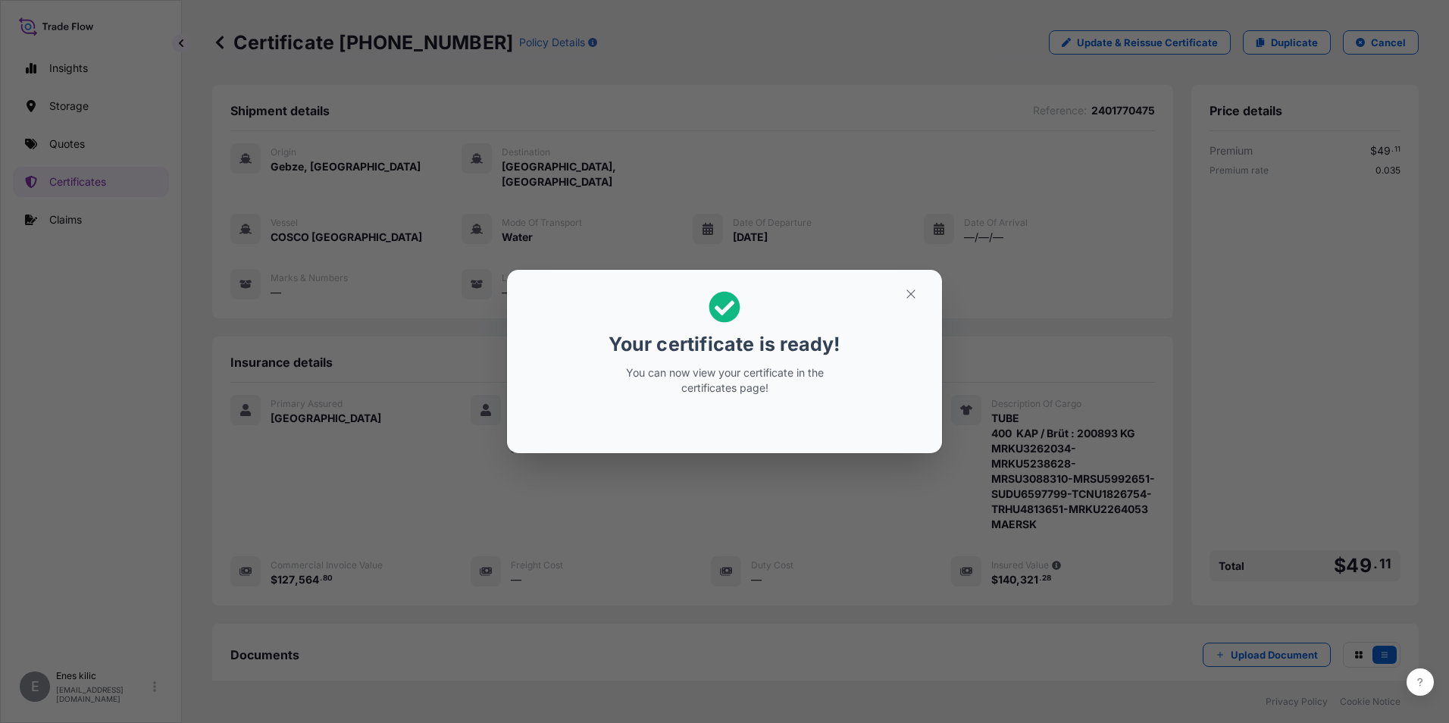
click at [918, 287] on button "button" at bounding box center [911, 294] width 38 height 24
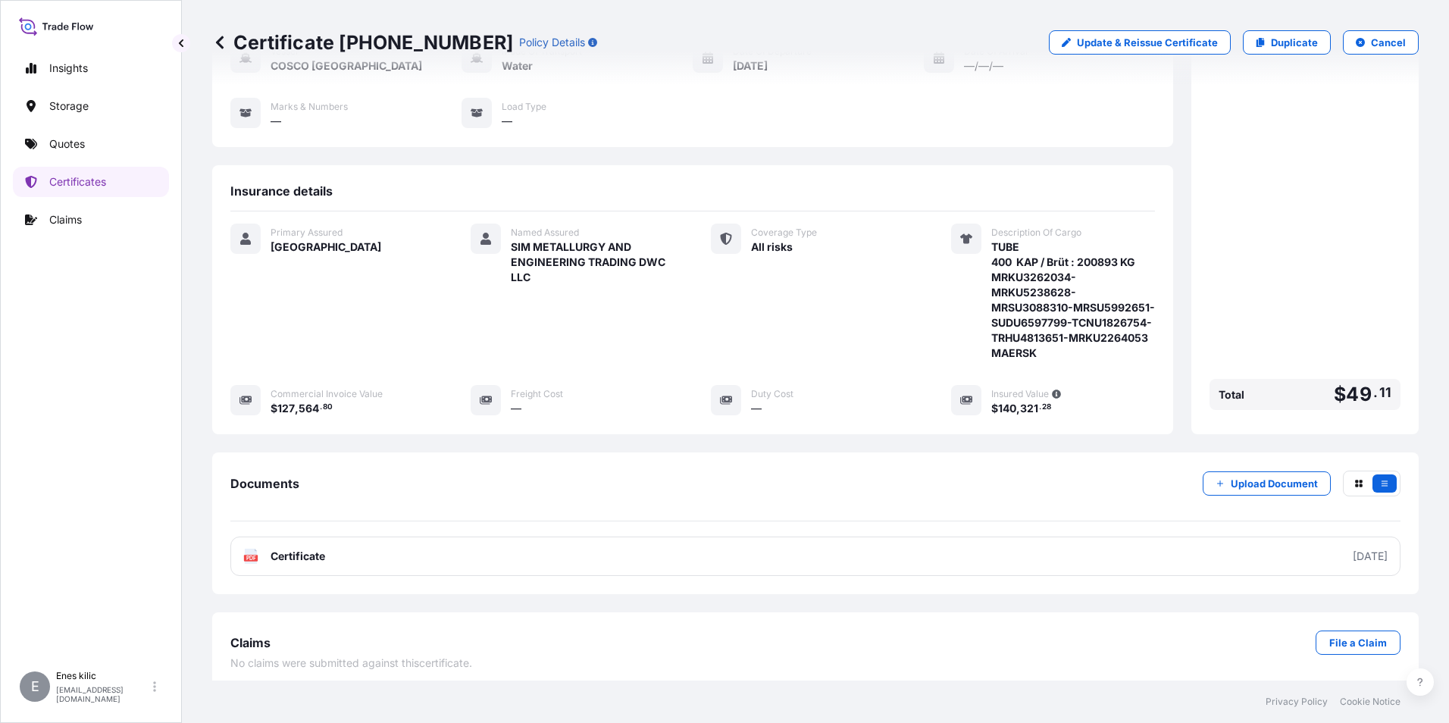
scroll to position [195, 0]
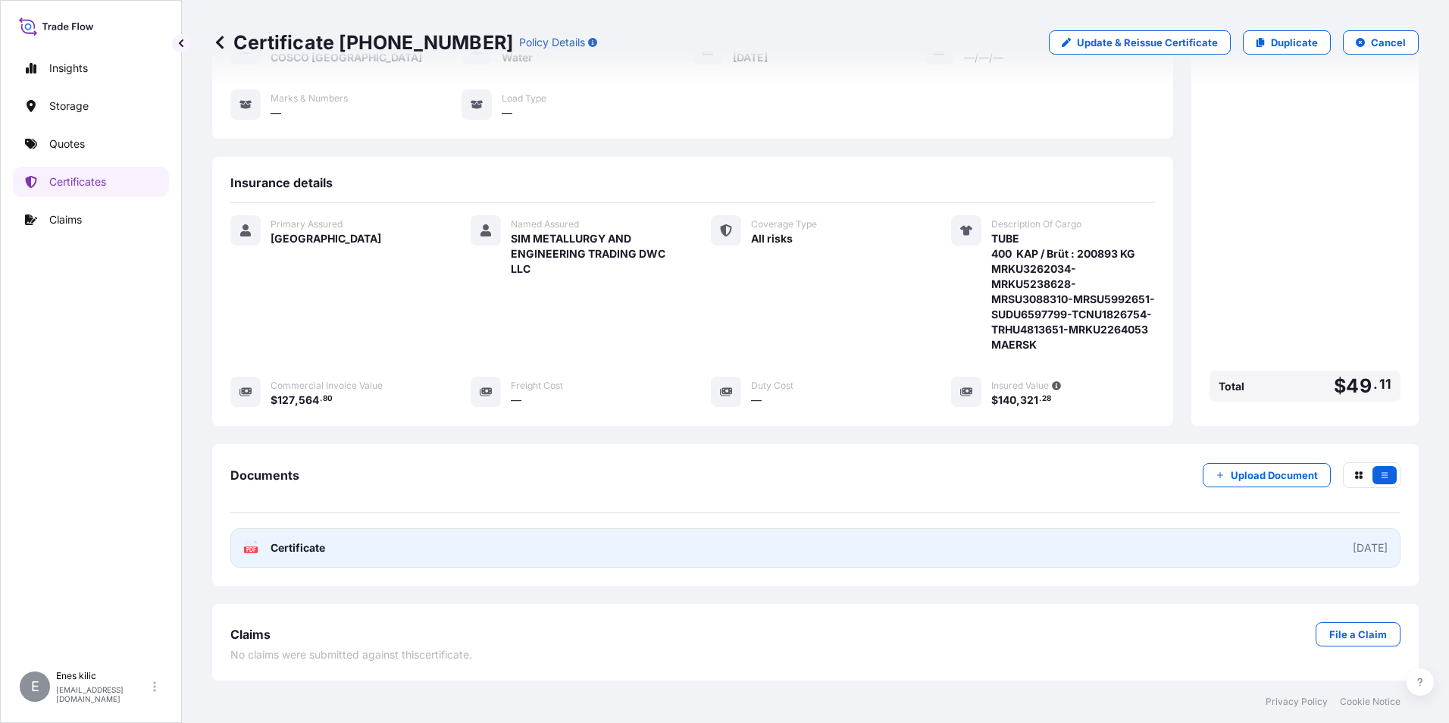
click at [309, 554] on span "Certificate" at bounding box center [298, 547] width 55 height 15
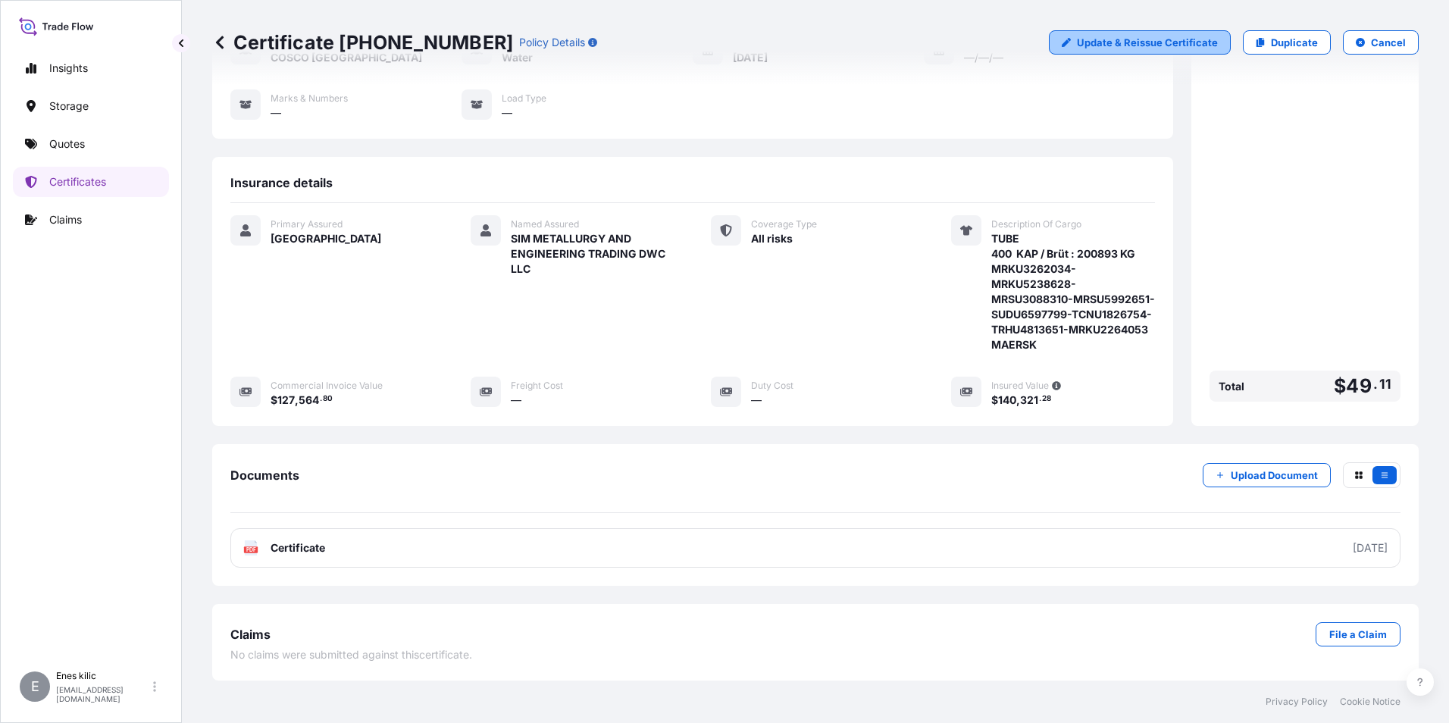
click at [1089, 47] on p "Update & Reissue Certificate" at bounding box center [1147, 42] width 141 height 15
select select "Water"
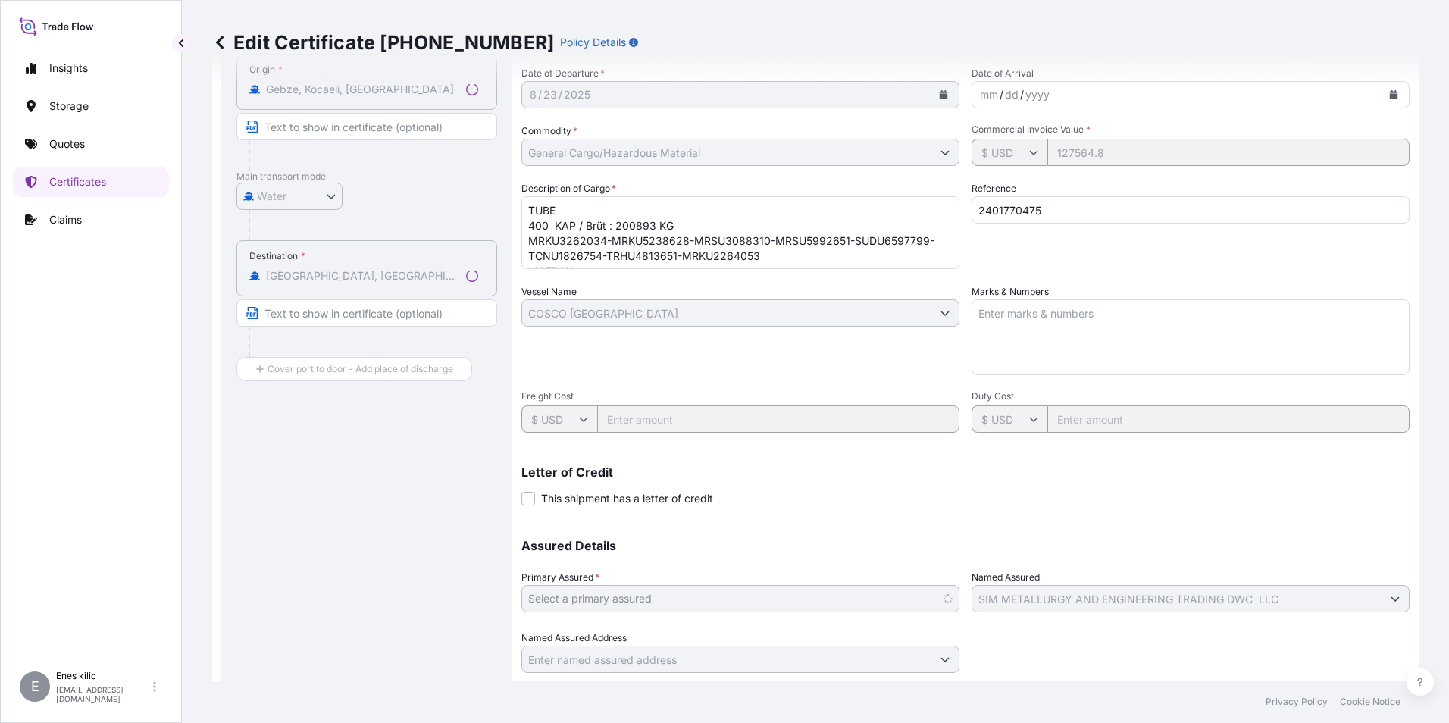
select select "31600"
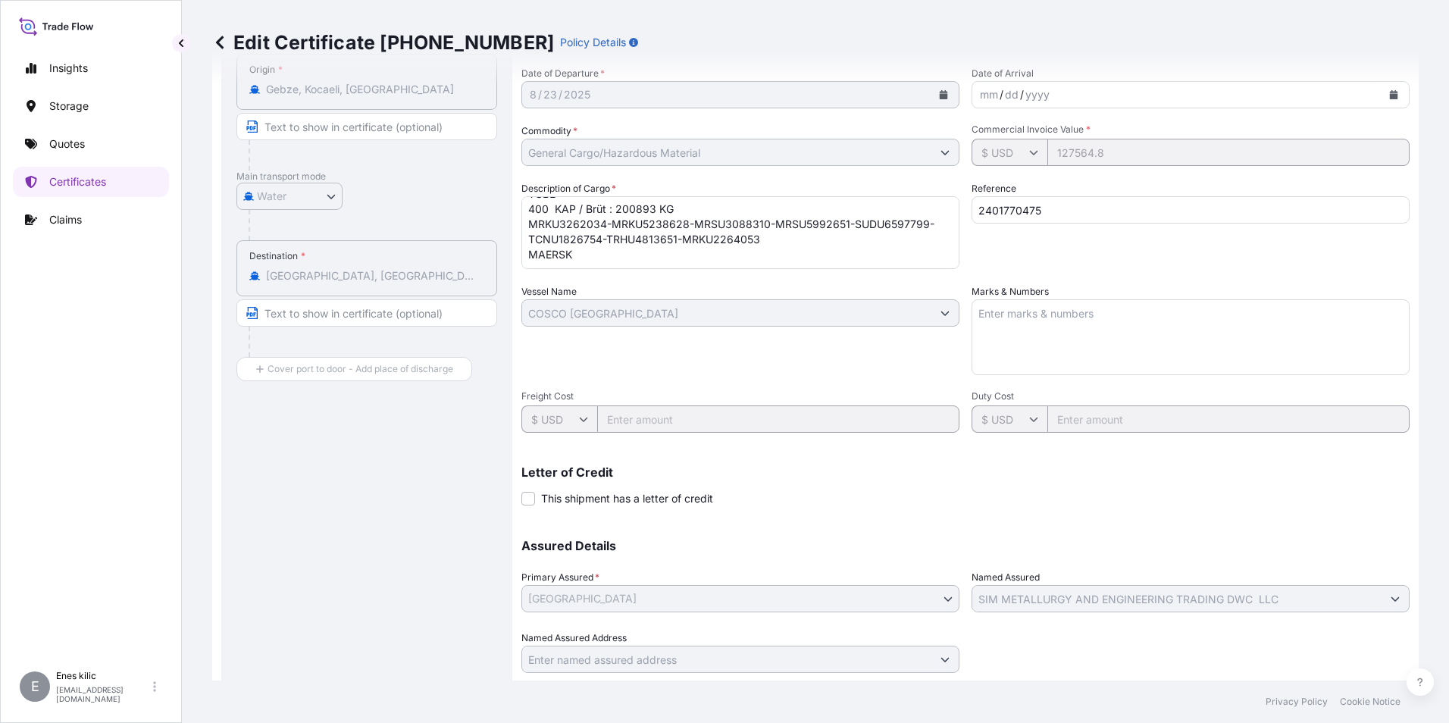
scroll to position [32, 0]
click at [675, 247] on textarea "TUBE 400 KAP / Brüt : 200893 KG MRKU3262034-MRKU5238628-MRSU3088310-MRSU5992651…" at bounding box center [741, 232] width 438 height 73
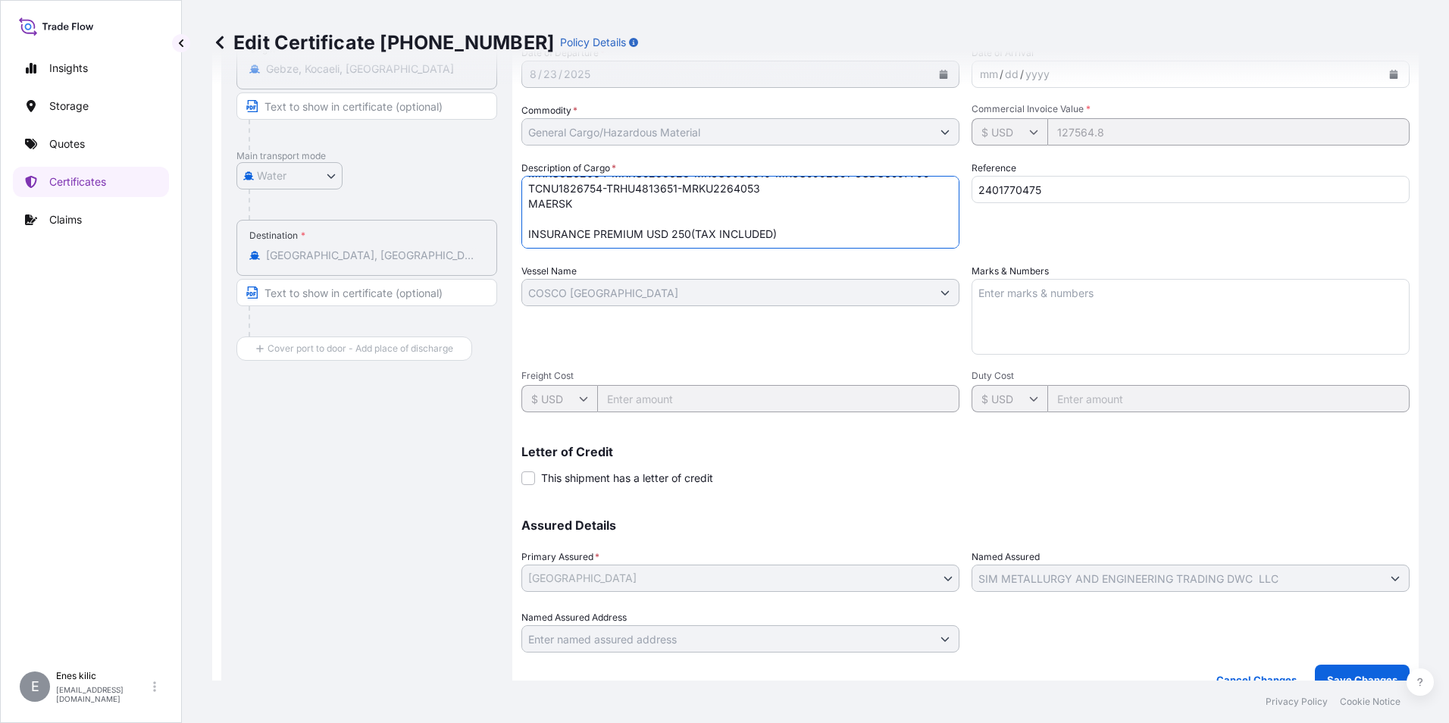
scroll to position [239, 0]
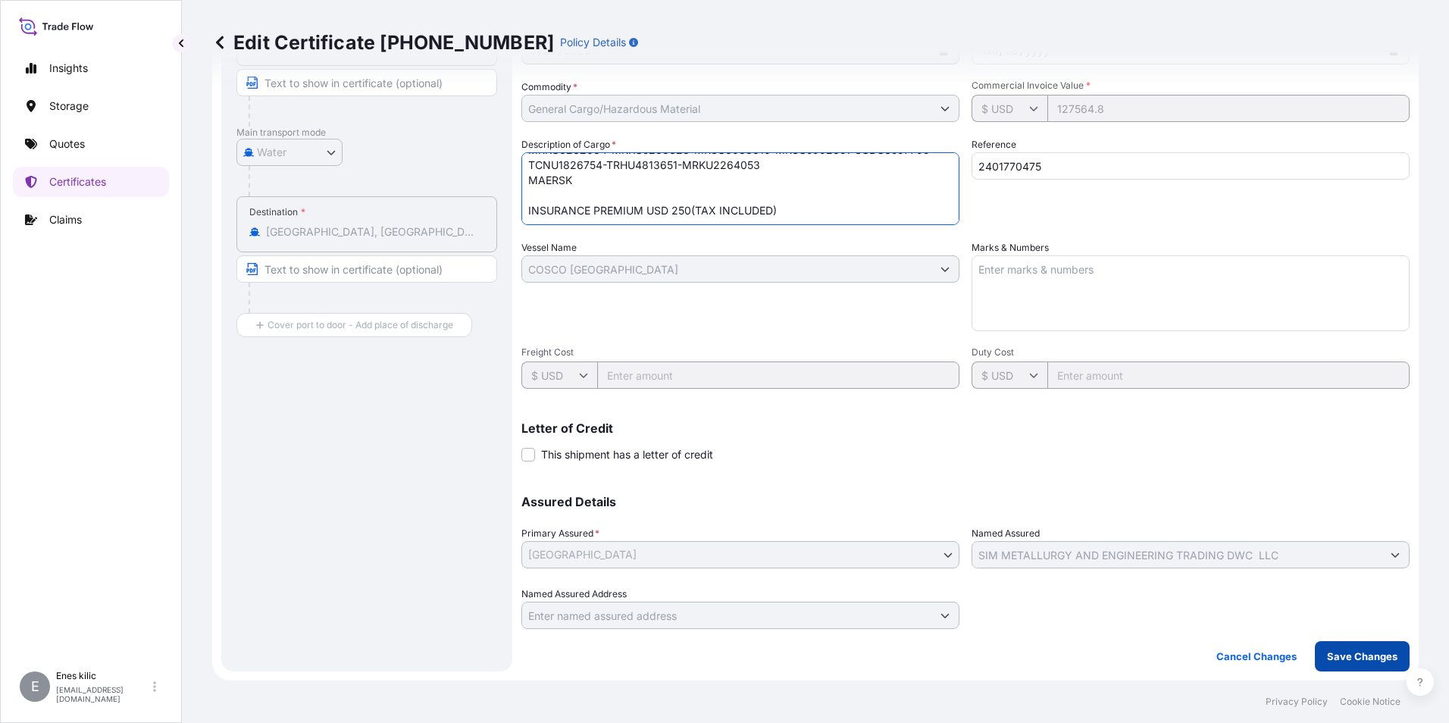
type textarea "TUBE 400 KAP / Brüt : 200893 KG MRKU3262034-MRKU5238628-MRSU3088310-MRSU5992651…"
click at [1355, 663] on p "Save Changes" at bounding box center [1362, 656] width 70 height 15
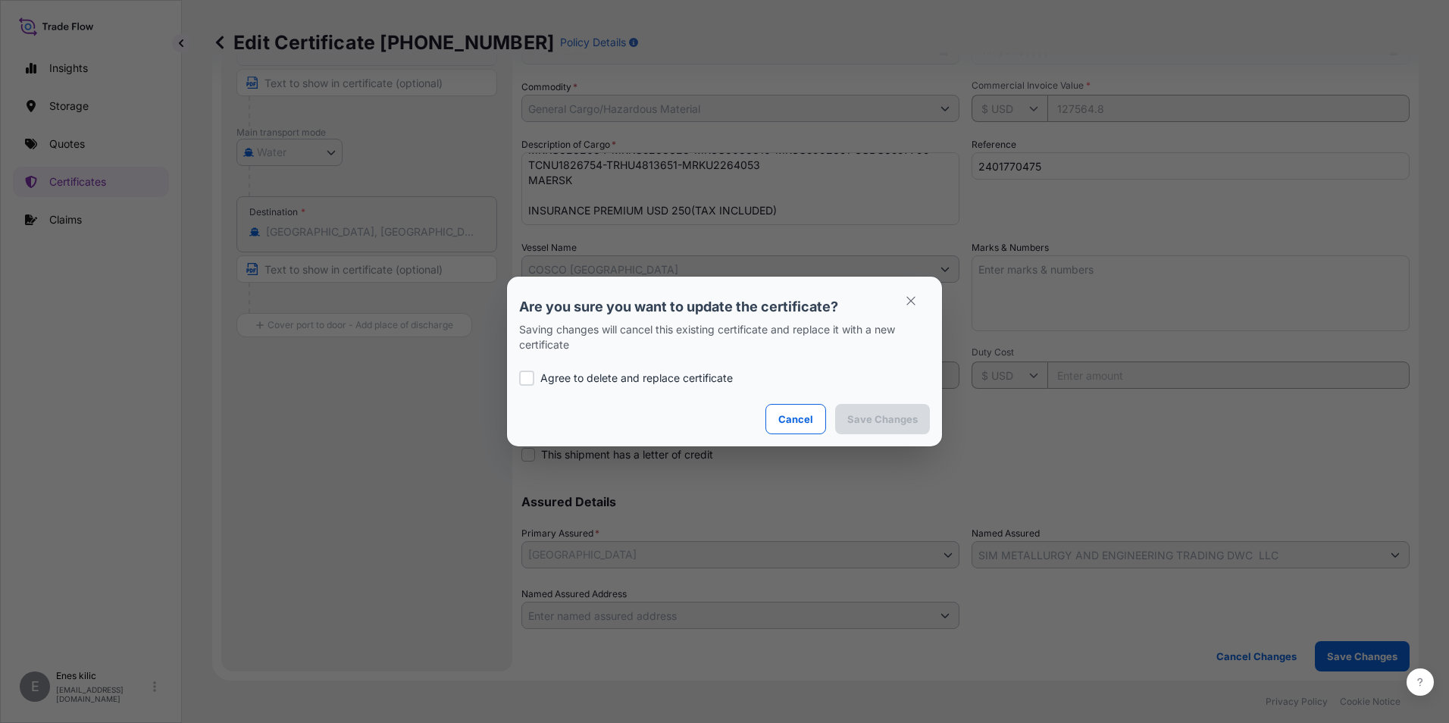
click at [596, 381] on p "Agree to delete and replace certificate" at bounding box center [636, 378] width 193 height 15
checkbox input "true"
click at [863, 416] on p "Save Changes" at bounding box center [883, 419] width 70 height 15
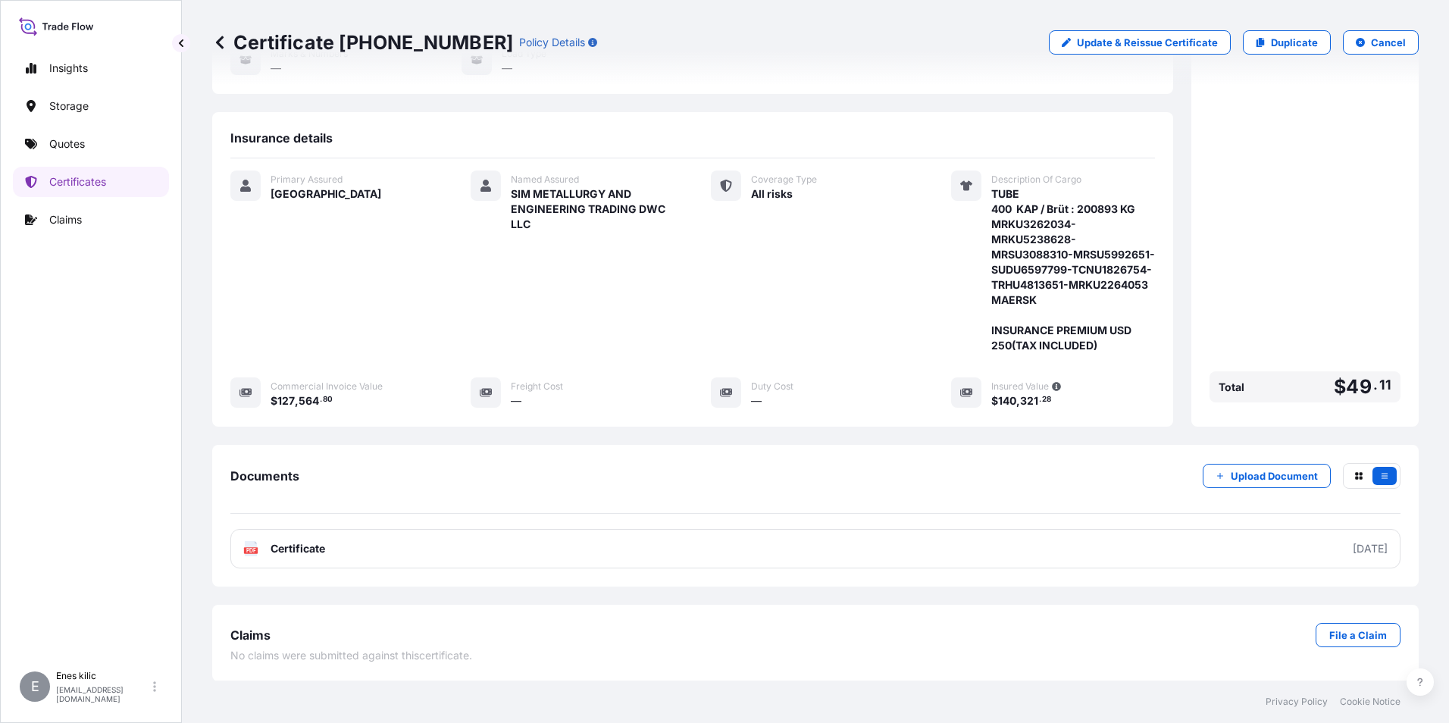
scroll to position [240, 0]
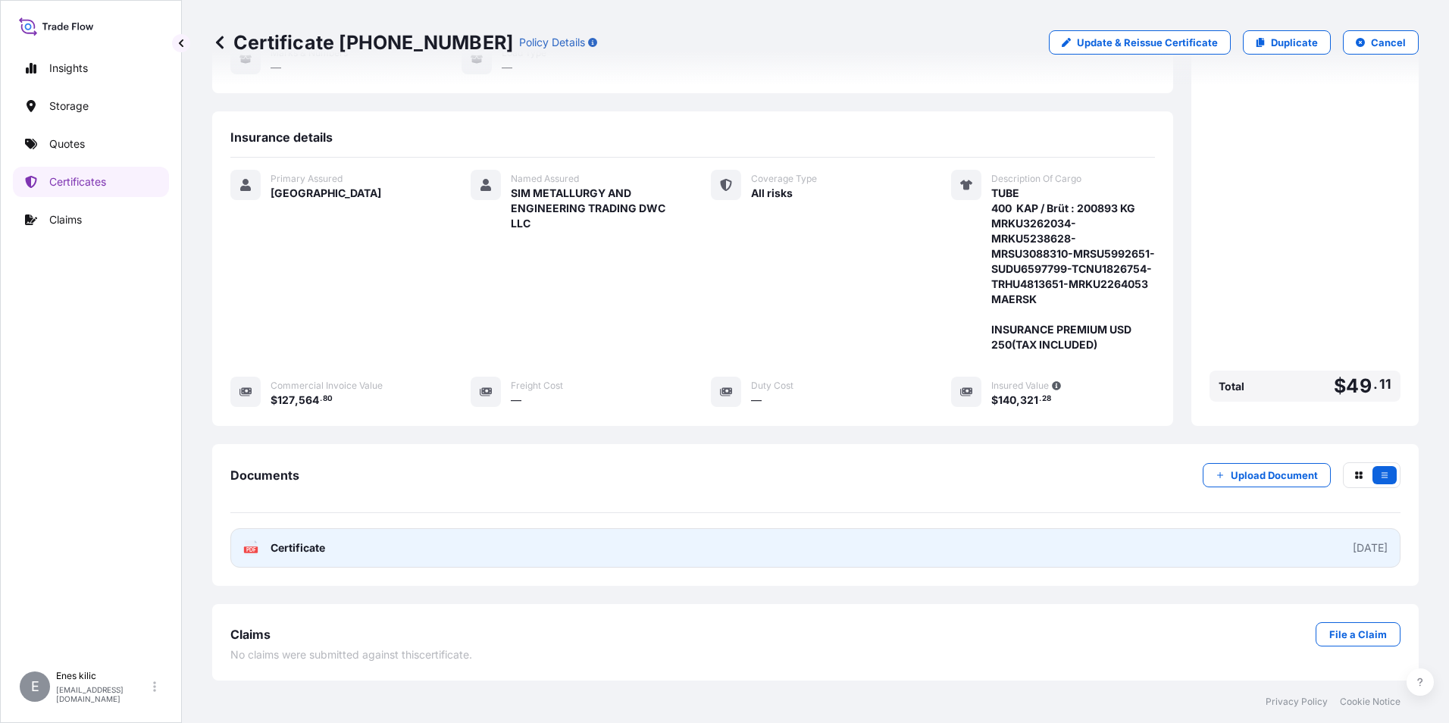
click at [318, 553] on span "Certificate" at bounding box center [298, 547] width 55 height 15
